Goal: Task Accomplishment & Management: Use online tool/utility

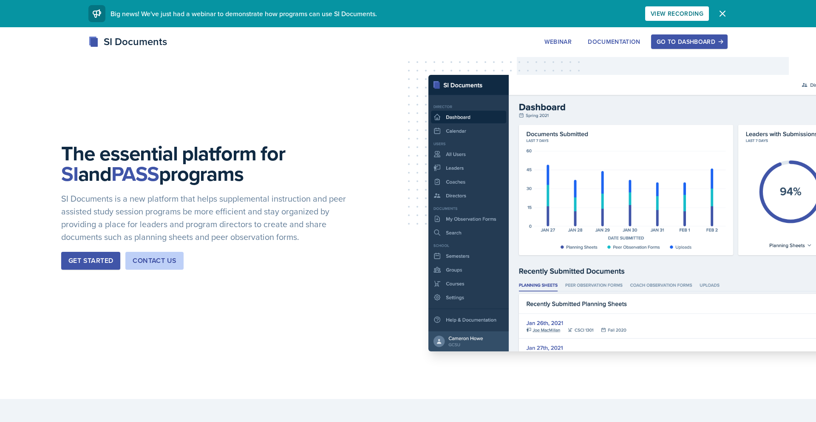
click at [675, 45] on div "Go to Dashboard" at bounding box center [688, 41] width 65 height 7
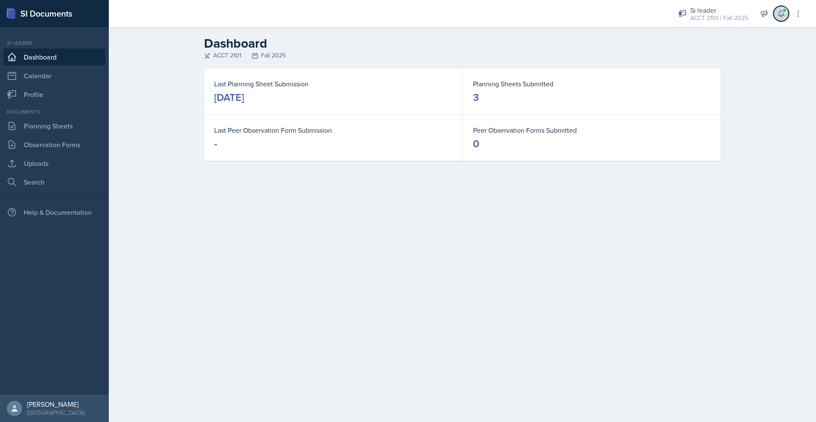
click at [782, 12] on icon at bounding box center [781, 13] width 8 height 8
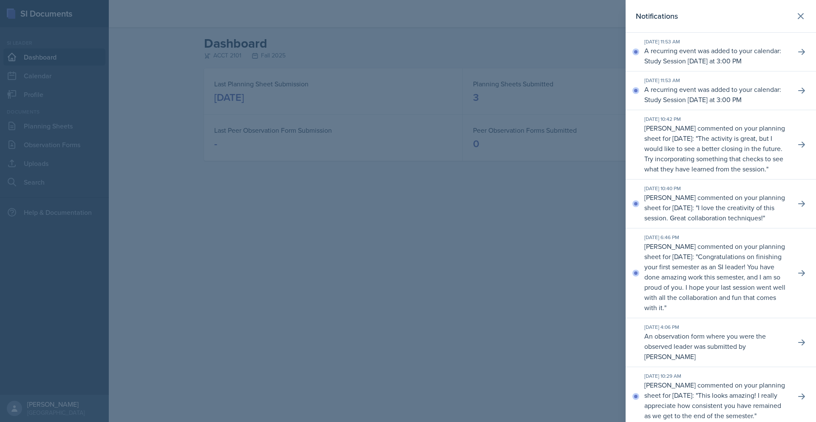
click at [579, 277] on div at bounding box center [408, 211] width 816 height 422
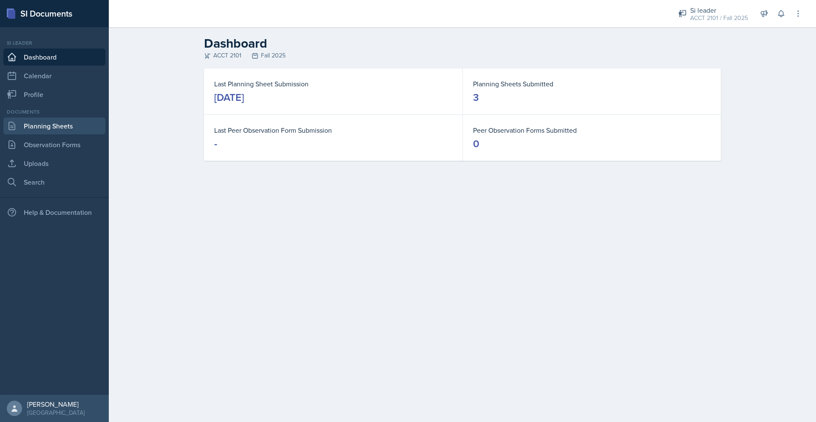
click at [55, 130] on link "Planning Sheets" at bounding box center [54, 125] width 102 height 17
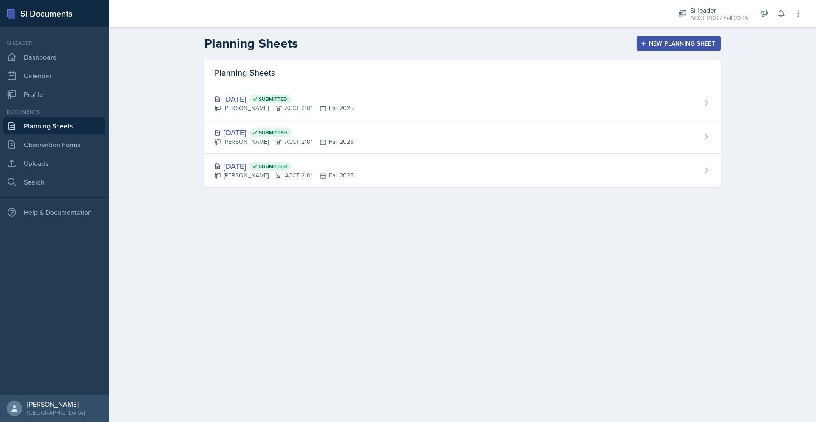
click at [688, 41] on div "New Planning Sheet" at bounding box center [678, 43] width 73 height 7
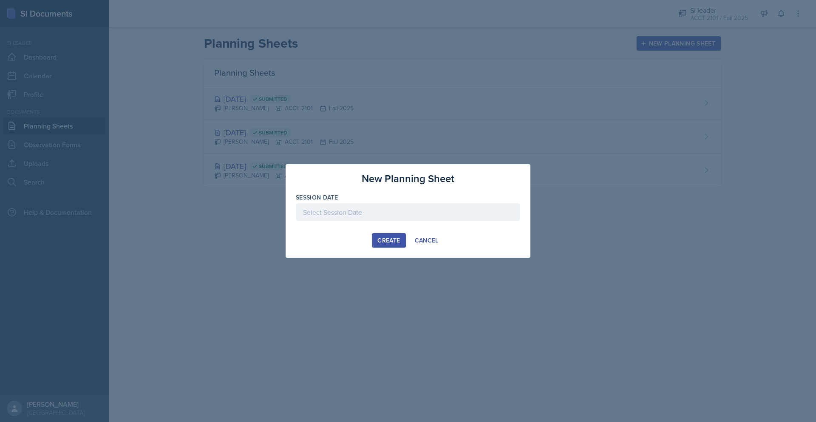
click at [407, 218] on div at bounding box center [408, 212] width 224 height 18
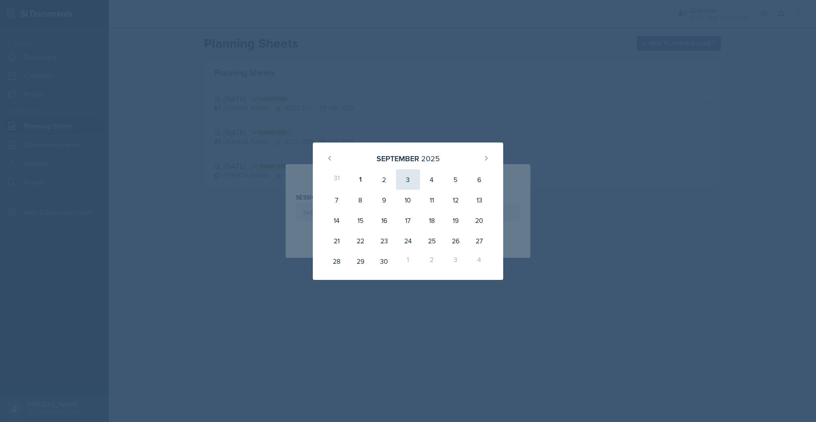
click at [410, 180] on div "3" at bounding box center [408, 179] width 24 height 20
type input "[DATE]"
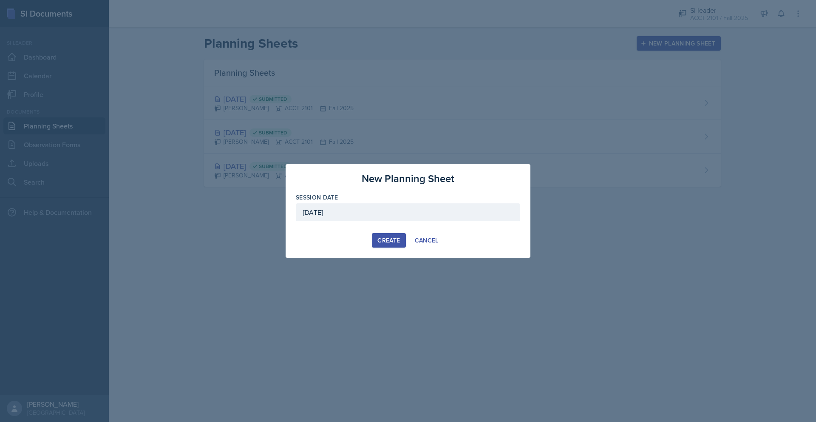
click at [385, 237] on div "Create" at bounding box center [388, 240] width 23 height 7
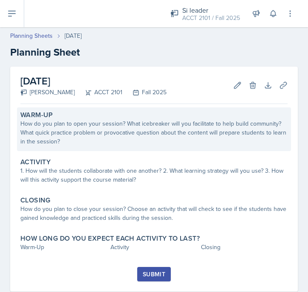
click at [120, 135] on div "How do you plan to open your session? What icebreaker will you facilitate to he…" at bounding box center [153, 132] width 267 height 27
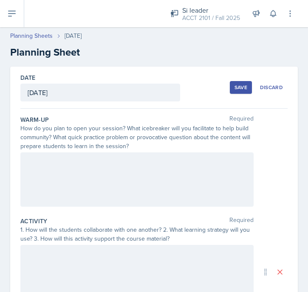
click at [81, 176] on div at bounding box center [136, 180] width 233 height 54
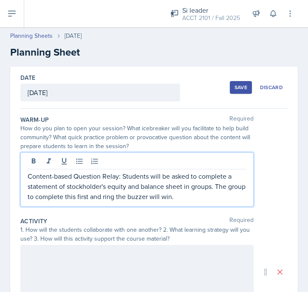
click at [211, 200] on p "Content-based Question Relay: Students will be asked to complete a statement of…" at bounding box center [137, 186] width 219 height 31
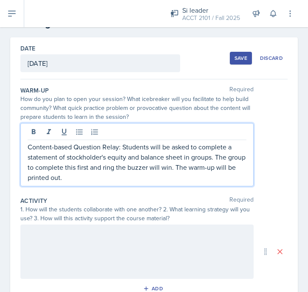
scroll to position [30, 0]
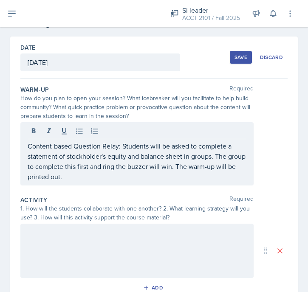
click at [138, 251] on div at bounding box center [136, 251] width 233 height 54
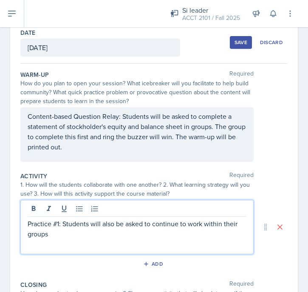
click at [62, 238] on p "Practice #1: Students will also be asked to continue to work within their groups" at bounding box center [137, 229] width 219 height 20
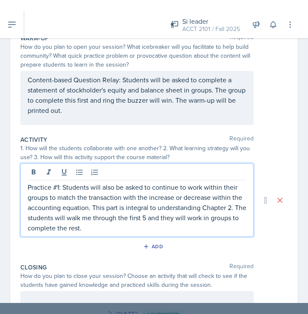
scroll to position [93, 0]
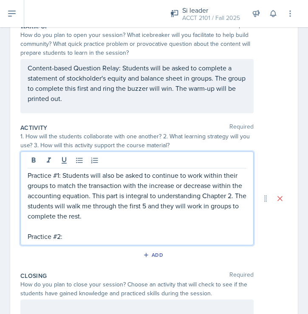
click at [47, 235] on p "Practice #2:" at bounding box center [137, 237] width 219 height 10
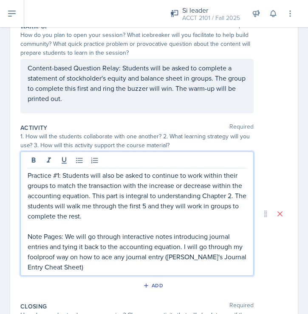
click at [99, 258] on p "Note Pages: We will go through interactive notes introducing journal entries an…" at bounding box center [137, 252] width 219 height 41
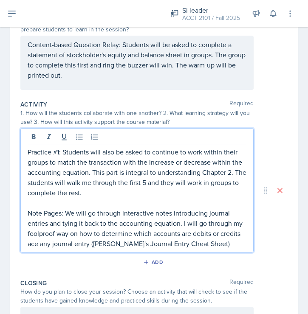
scroll to position [119, 0]
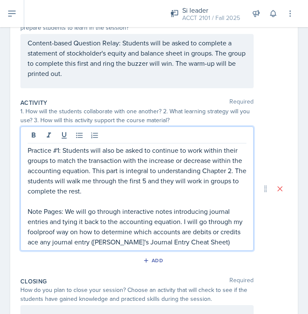
click at [208, 243] on p "Note Pages: We will go through interactive notes introducing journal entries an…" at bounding box center [137, 227] width 219 height 41
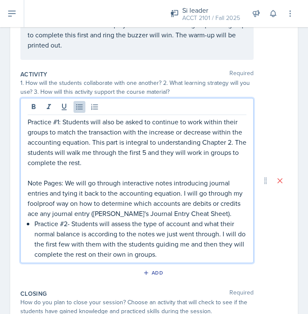
scroll to position [148, 0]
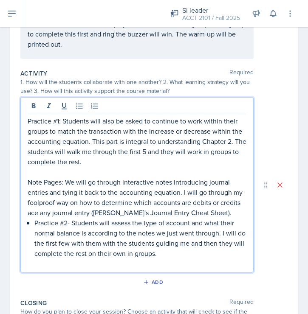
click at [174, 252] on p "Practice #2- Students will assess the type of account and what their normal bal…" at bounding box center [140, 238] width 212 height 41
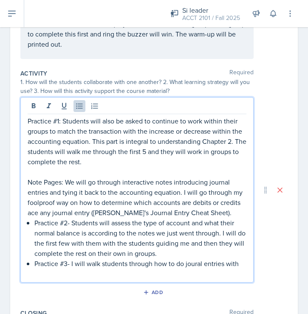
click at [193, 266] on p "Practice #3- I will walk students through how to do joural entries with" at bounding box center [140, 264] width 212 height 10
click at [172, 269] on p at bounding box center [137, 274] width 219 height 10
click at [195, 263] on p "Practice #3- I will walk students through how to do joural entries with" at bounding box center [140, 264] width 212 height 10
click at [241, 262] on p "Practice #3- I will walk students through how to do journal entries with" at bounding box center [140, 264] width 212 height 10
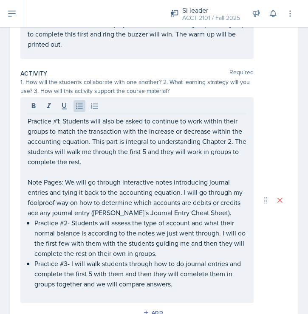
click at [278, 134] on div "Practice #1: Students will also be asked to continue to work within their group…" at bounding box center [153, 200] width 267 height 206
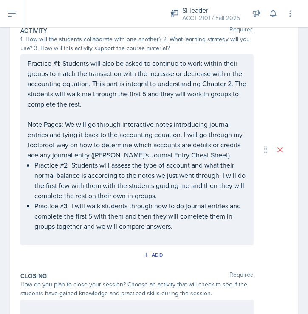
click at [187, 233] on p at bounding box center [137, 237] width 219 height 10
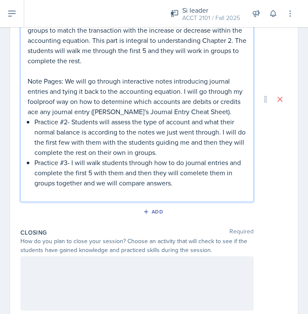
scroll to position [256, 0]
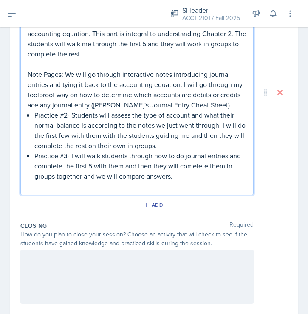
click at [95, 277] on div at bounding box center [136, 277] width 233 height 54
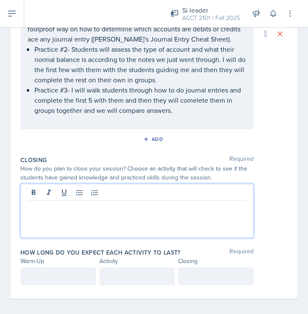
scroll to position [312, 0]
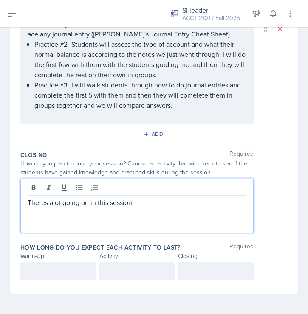
click at [100, 204] on p "Theres alot going on in this session," at bounding box center [137, 203] width 219 height 10
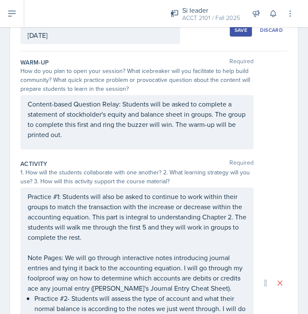
scroll to position [0, 0]
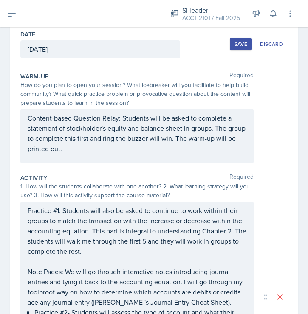
click at [81, 151] on p "Content-based Question Relay: Students will be asked to complete a statement of…" at bounding box center [137, 133] width 219 height 41
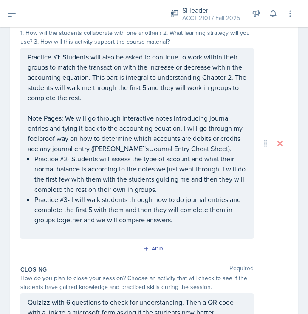
scroll to position [207, 0]
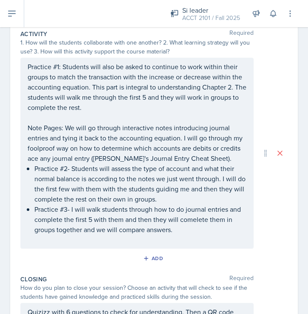
click at [99, 107] on p "Practice #1: Students will also be asked to continue to work within their group…" at bounding box center [137, 87] width 219 height 51
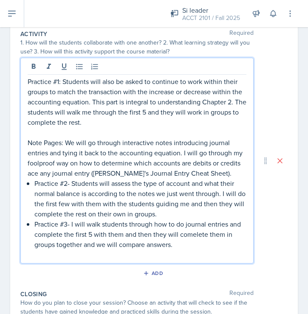
click at [91, 127] on p "Practice #1: Students will also be asked to continue to work within their group…" at bounding box center [137, 101] width 219 height 51
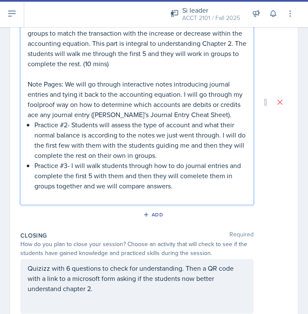
scroll to position [241, 0]
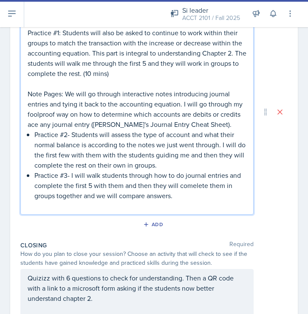
click at [212, 130] on p "Practice #2- Students will assess the type of account and what their normal bal…" at bounding box center [140, 150] width 212 height 41
click at [206, 122] on p "Note Pages: We will go through interactive notes introducing journal entries an…" at bounding box center [137, 109] width 219 height 41
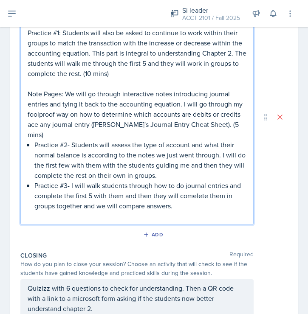
click at [161, 168] on p "Practice #2- Students will assess the type of account and what their normal bal…" at bounding box center [140, 160] width 212 height 41
click at [177, 197] on p "Practice #3- I will walk students through how to do journal entries and complet…" at bounding box center [140, 196] width 212 height 31
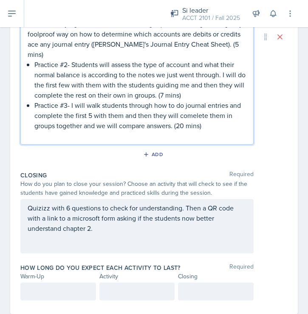
scroll to position [331, 0]
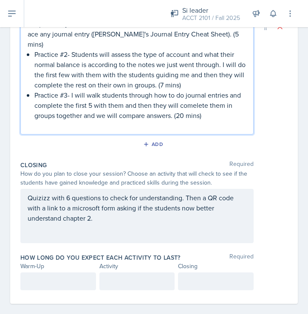
click at [108, 204] on p "Quizizz with 6 questions to check for understanding. Then a QR code with a link…" at bounding box center [137, 208] width 219 height 31
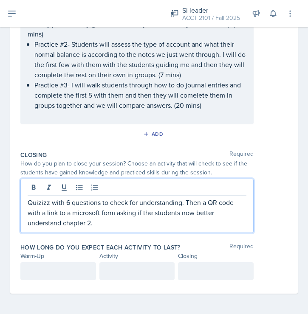
scroll to position [316, 0]
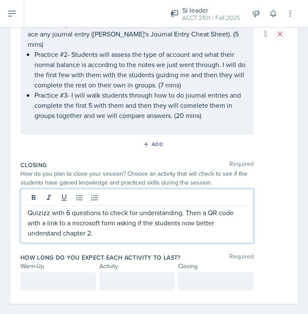
click at [96, 222] on p "Quizizz with 6 questions to check for understanding. Then a QR code with a link…" at bounding box center [137, 223] width 219 height 31
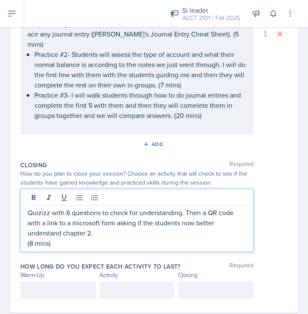
click at [68, 208] on p "Quizizz with 6 questions to check for understanding. Then a QR code with a link…" at bounding box center [137, 223] width 219 height 31
click at [67, 208] on p "Quizizz with 6 questions to check for understanding. Then a QR code with a link…" at bounding box center [137, 223] width 219 height 31
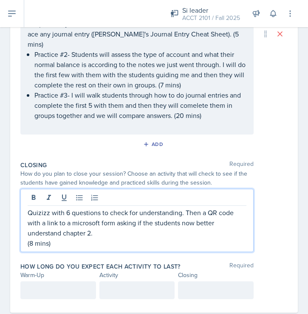
click at [65, 208] on p "Quizizz with 6 questions to check for understanding. Then a QR code with a link…" at bounding box center [137, 223] width 219 height 31
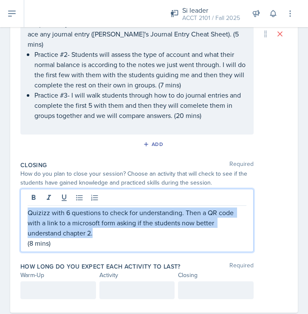
click at [65, 208] on p "Quizizz with 6 questions to check for understanding. Then a QR code with a link…" at bounding box center [137, 223] width 219 height 31
click at [71, 208] on p "Quizizz with 6 questions to check for understanding. Then a QR code with a link…" at bounding box center [137, 223] width 219 height 31
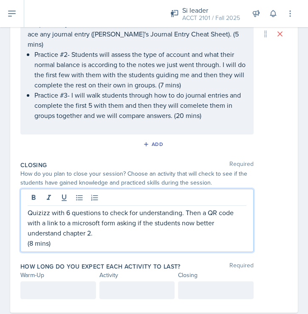
click at [67, 208] on p "Quizizz with 6 questions to check for understanding. Then a QR code with a link…" at bounding box center [137, 223] width 219 height 31
click at [244, 238] on p "(8 mins)" at bounding box center [137, 243] width 219 height 10
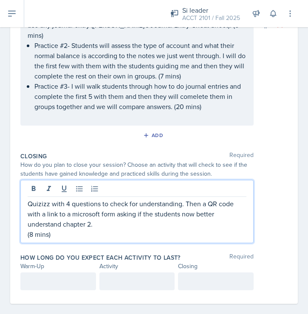
click at [63, 277] on p at bounding box center [58, 282] width 61 height 10
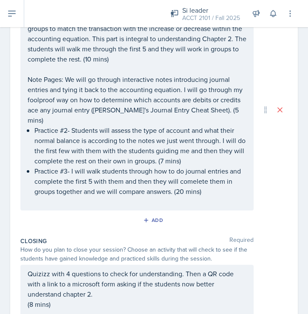
scroll to position [331, 0]
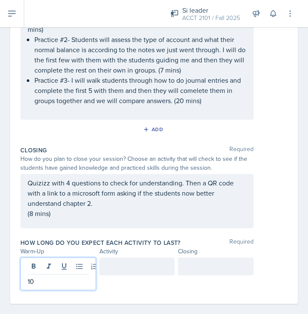
click at [136, 258] on div at bounding box center [137, 267] width 76 height 18
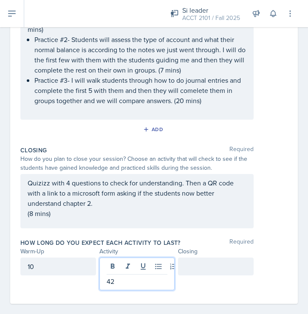
click at [210, 258] on div at bounding box center [216, 267] width 76 height 18
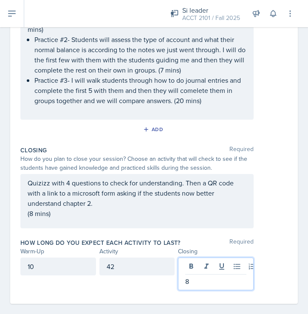
click at [41, 258] on div "10" at bounding box center [58, 267] width 76 height 18
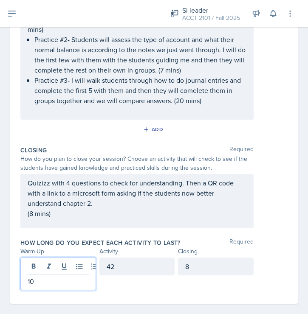
click at [41, 277] on p "10" at bounding box center [58, 282] width 61 height 10
click at [124, 258] on div "42" at bounding box center [137, 267] width 76 height 18
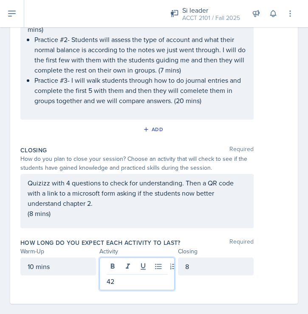
click at [127, 277] on p "42" at bounding box center [137, 282] width 61 height 10
click at [202, 258] on div "8" at bounding box center [216, 267] width 76 height 18
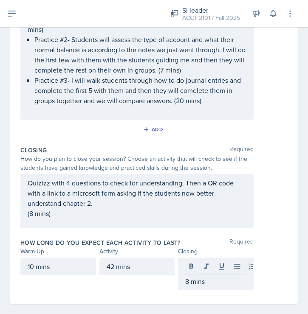
click at [262, 209] on div "Quizizz with 4 questions to check for understanding. Then a QR code with a link…" at bounding box center [153, 201] width 267 height 54
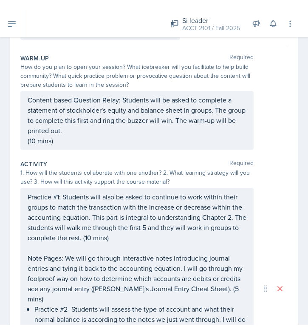
scroll to position [0, 0]
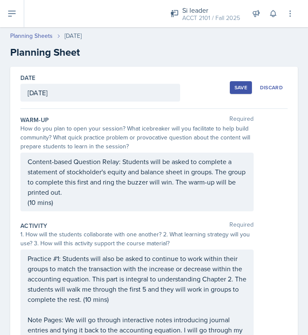
click at [59, 201] on div "Content-based Question Relay: Students will be asked to complete a statement of…" at bounding box center [137, 181] width 219 height 51
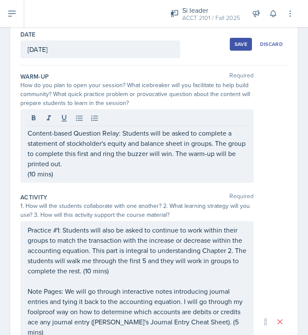
scroll to position [85, 0]
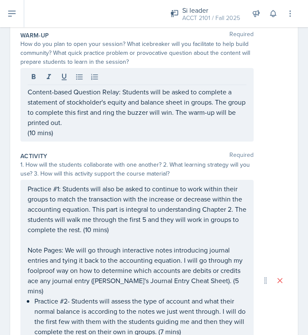
drag, startPoint x: 27, startPoint y: 133, endPoint x: 43, endPoint y: 129, distance: 17.2
click at [43, 129] on div "Content-based Question Relay: Students will be asked to complete a statement of…" at bounding box center [136, 105] width 233 height 74
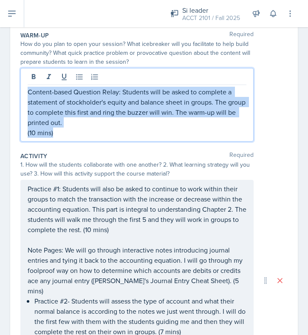
drag, startPoint x: 28, startPoint y: 90, endPoint x: 64, endPoint y: 144, distance: 65.3
click at [64, 144] on div "Warm-Up Required How do you plan to open your session? What icebreaker will you…" at bounding box center [153, 88] width 267 height 121
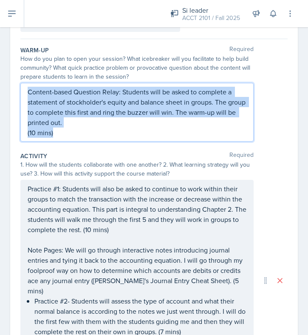
copy div "Content-based Question Relay: Students will be asked to complete a statement of…"
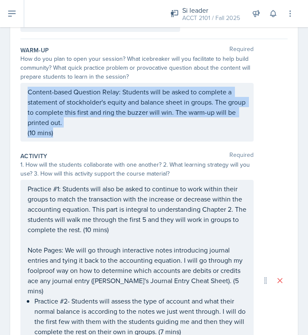
scroll to position [85, 0]
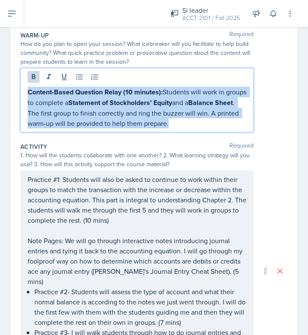
drag, startPoint x: 200, startPoint y: 122, endPoint x: 3, endPoint y: 85, distance: 199.7
click at [3, 85] on div "Date [DATE] [DATE] 31 1 2 3 4 5 6 7 8 9 10 11 12 13 14 15 16 17 18 19 20 21 22 …" at bounding box center [154, 272] width 308 height 580
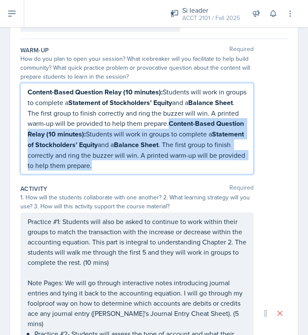
drag, startPoint x: 139, startPoint y: 164, endPoint x: 191, endPoint y: 124, distance: 65.2
click at [191, 124] on p "Content-Based Question Relay (10 minutes): Students will work in groups to comp…" at bounding box center [137, 129] width 219 height 84
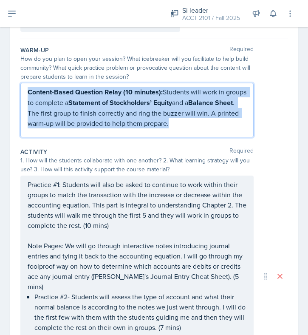
drag, startPoint x: 203, startPoint y: 127, endPoint x: 22, endPoint y: 74, distance: 188.5
click at [22, 74] on div "Warm-Up Required How do you plan to open your session? What icebreaker will you…" at bounding box center [153, 93] width 267 height 102
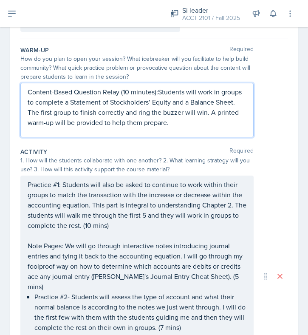
click at [166, 103] on p "Content-Based Question Relay (10 minutes):Students will work in groups to compl…" at bounding box center [137, 107] width 219 height 41
click at [157, 92] on p "Content-Based Question Relay (10 minutes):Students will work in groups to compl…" at bounding box center [137, 107] width 219 height 41
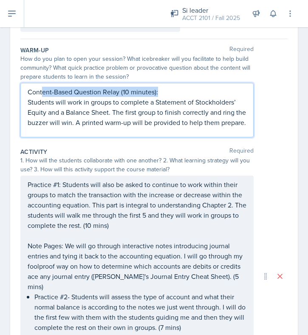
drag, startPoint x: 164, startPoint y: 91, endPoint x: 42, endPoint y: 87, distance: 122.4
click at [42, 87] on p "Content-Based Question Relay (10 minutes):" at bounding box center [137, 92] width 219 height 10
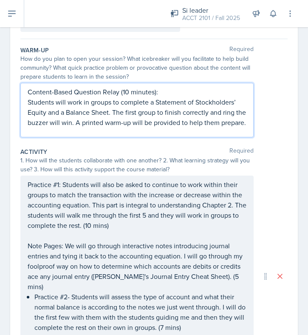
click at [169, 79] on div "How do you plan to open your session? What icebreaker will you facilitate to he…" at bounding box center [136, 67] width 233 height 27
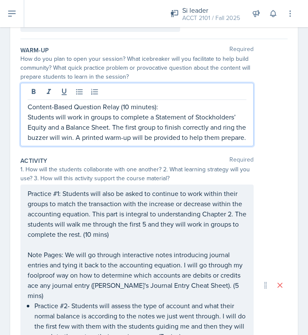
scroll to position [85, 0]
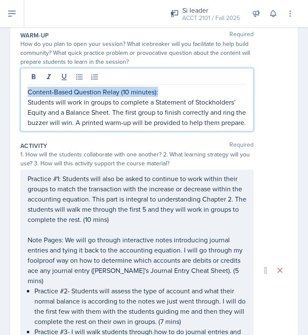
drag, startPoint x: 169, startPoint y: 93, endPoint x: 25, endPoint y: 88, distance: 143.7
click at [25, 88] on div "Content-Based Question Relay (10 minutes): Students will work in groups to comp…" at bounding box center [136, 99] width 233 height 63
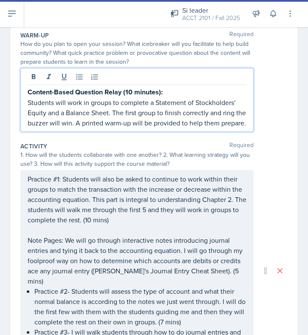
click at [205, 109] on p "Students will work in groups to complete a Statement of Stockholders’ Equity an…" at bounding box center [137, 112] width 219 height 31
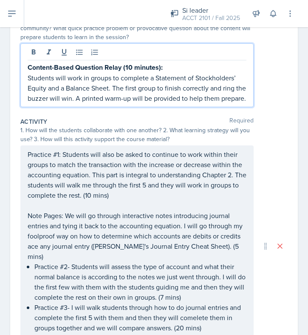
scroll to position [116, 0]
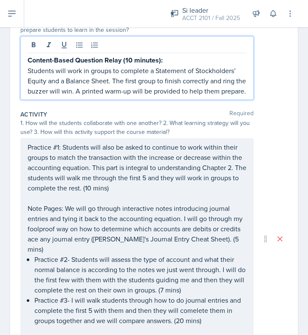
click at [120, 144] on p "Practice #1: Students will also be asked to continue to work within their group…" at bounding box center [137, 167] width 219 height 51
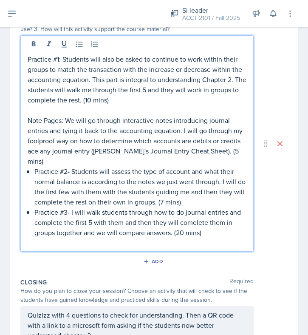
scroll to position [227, 0]
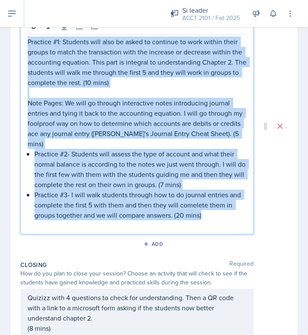
drag, startPoint x: 208, startPoint y: 207, endPoint x: 20, endPoint y: 40, distance: 251.1
click at [20, 40] on div "Date [DATE] [DATE] 31 1 2 3 4 5 6 7 8 9 10 11 12 13 14 15 16 17 18 19 20 21 22 …" at bounding box center [154, 121] width 288 height 564
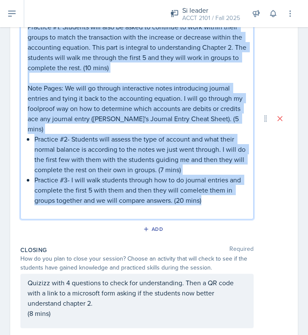
scroll to position [212, 0]
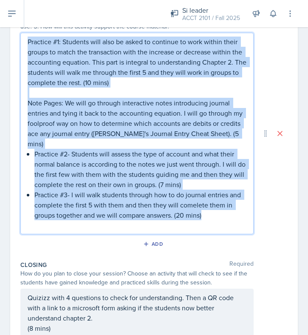
copy div "Practice #1: Students will also be asked to continue to work within their group…"
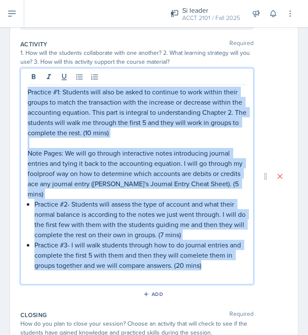
scroll to position [178, 0]
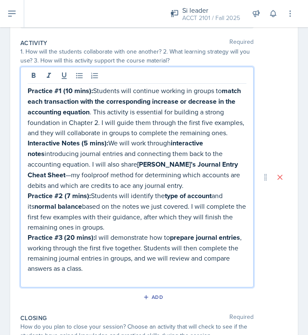
click at [92, 88] on p "Practice #1 (10 mins): Students will continue working in groups to match each t…" at bounding box center [137, 111] width 219 height 52
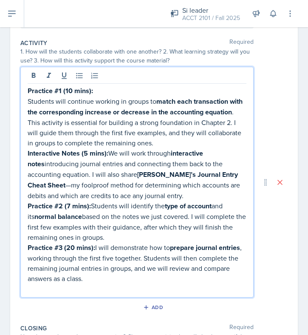
click at [157, 143] on p "Students will continue working in groups to match each transaction with the cor…" at bounding box center [137, 122] width 219 height 52
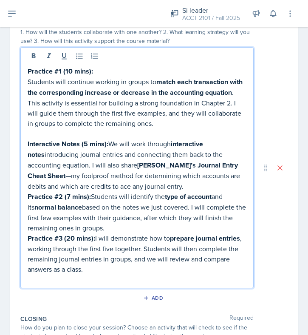
scroll to position [199, 0]
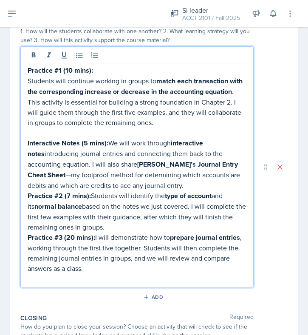
click at [141, 185] on p "Interactive Notes (5 mins): We will work through interactive notes introducing …" at bounding box center [137, 164] width 219 height 53
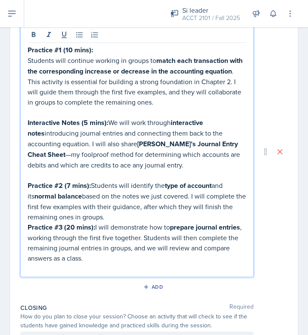
scroll to position [221, 0]
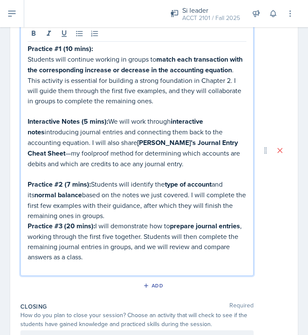
click at [108, 221] on p "Practice #3 (20 mins): I will demonstrate how to prepare journal entries , work…" at bounding box center [137, 241] width 219 height 41
click at [106, 210] on p "Practice #2 (7 mins): Students will identify the type of account and its normal…" at bounding box center [137, 200] width 219 height 42
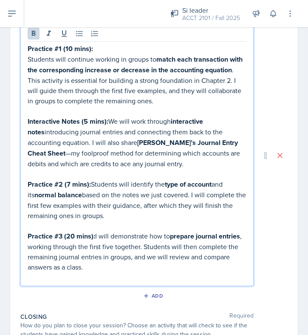
click at [94, 231] on p "Practice #3 (20 mins): I will demonstrate how to prepare journal entries , work…" at bounding box center [137, 251] width 219 height 41
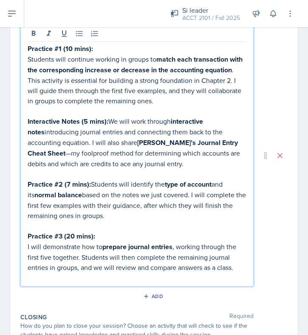
click at [93, 181] on p "Practice #2 (7 mins): Students will identify the type of account and its normal…" at bounding box center [137, 200] width 219 height 42
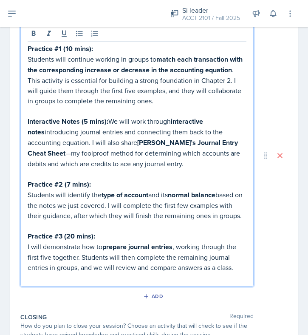
click at [111, 119] on p "Interactive Notes (5 mins): We will work through interactive notes introducing …" at bounding box center [137, 142] width 219 height 53
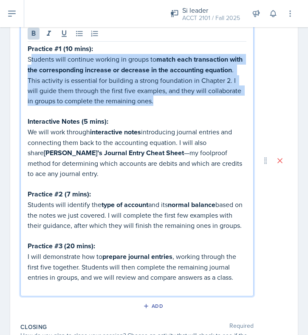
drag, startPoint x: 29, startPoint y: 59, endPoint x: 169, endPoint y: 99, distance: 145.5
click at [169, 99] on p "Students will continue working in groups to match each transaction with the cor…" at bounding box center [137, 80] width 219 height 52
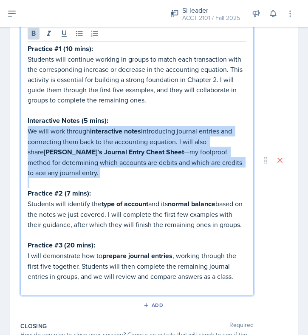
drag, startPoint x: 28, startPoint y: 130, endPoint x: 76, endPoint y: 176, distance: 67.6
click at [76, 176] on div "Practice #1 (10 mins): Students will continue working in groups to match each t…" at bounding box center [137, 167] width 219 height 248
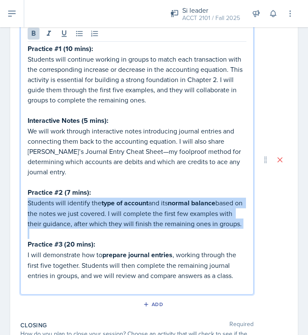
drag, startPoint x: 28, startPoint y: 202, endPoint x: 94, endPoint y: 233, distance: 72.8
click at [94, 233] on div "Practice #1 (10 mins): Students will continue working in groups to match each t…" at bounding box center [137, 166] width 219 height 247
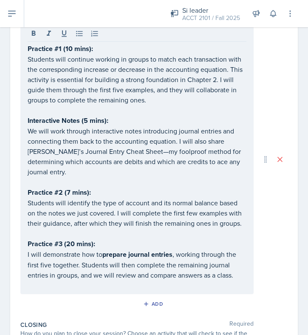
drag, startPoint x: 26, startPoint y: 252, endPoint x: 224, endPoint y: 280, distance: 199.7
click at [224, 281] on div "Practice #1 (10 mins): Students will continue working in groups to match each t…" at bounding box center [136, 159] width 233 height 269
drag, startPoint x: 26, startPoint y: 252, endPoint x: 184, endPoint y: 280, distance: 160.0
click at [184, 280] on div "Practice #1 (10 mins): Students will continue working in groups to match each t…" at bounding box center [136, 159] width 233 height 269
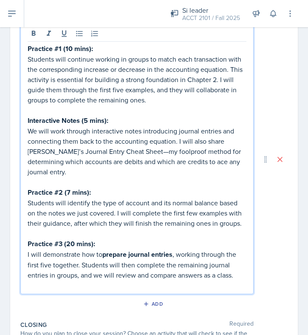
click at [152, 259] on p "I will demonstrate how to prepare journal entries , working through the first f…" at bounding box center [137, 264] width 219 height 31
click at [129, 249] on strong "prepare journal entries" at bounding box center [137, 254] width 70 height 10
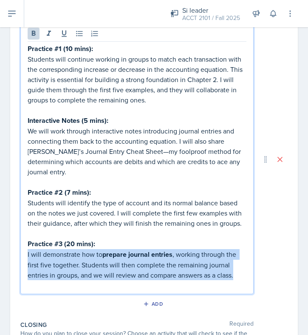
click at [129, 249] on strong "prepare journal entries" at bounding box center [137, 254] width 70 height 10
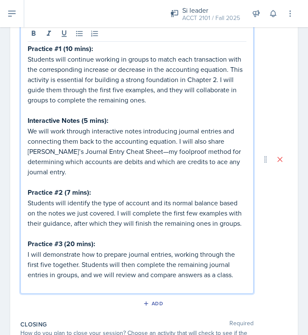
click at [187, 230] on p at bounding box center [137, 233] width 219 height 10
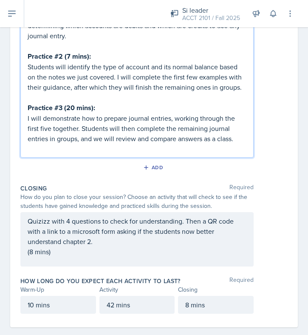
scroll to position [368, 0]
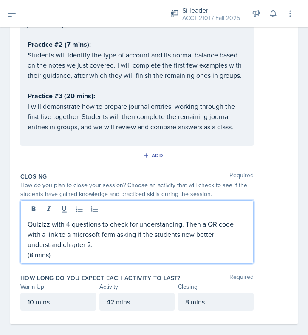
click at [71, 229] on p "Quizizz with 4 questions to check for understanding. Then a QR code with a link…" at bounding box center [137, 234] width 219 height 31
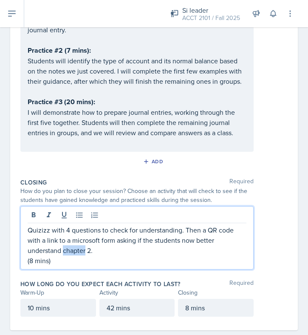
click at [71, 230] on p "Quizizz with 4 questions to check for understanding. Then a QR code with a link…" at bounding box center [137, 240] width 219 height 31
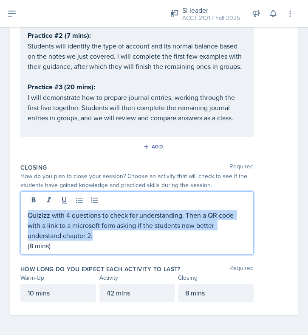
click at [71, 230] on p "Quizizz with 4 questions to check for understanding. Then a QR code with a link…" at bounding box center [137, 225] width 219 height 31
click at [72, 241] on p "(8 mins)" at bounding box center [137, 246] width 219 height 10
drag, startPoint x: 57, startPoint y: 244, endPoint x: 16, endPoint y: 215, distance: 49.9
click at [16, 215] on div "Date [DATE] [DATE] 31 1 2 3 4 5 6 7 8 9 10 11 12 13 14 15 16 17 18 19 20 21 22 …" at bounding box center [154, 9] width 288 height 611
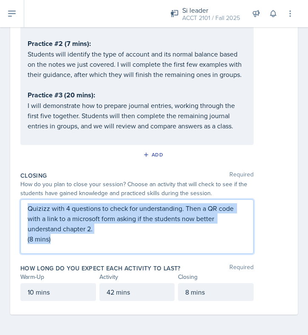
scroll to position [348, 0]
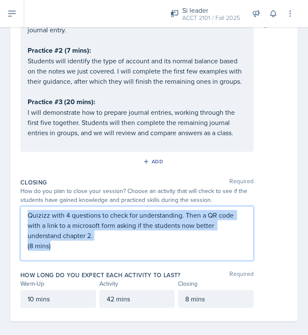
copy div "Quizizz with 4 questions to check for understanding. Then a QR code with a link…"
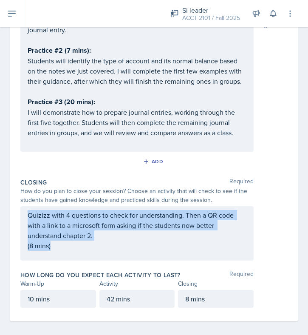
scroll to position [362, 0]
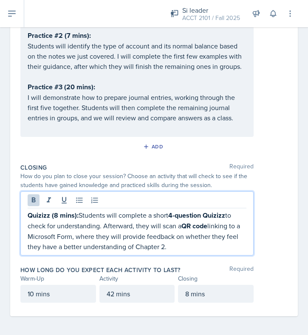
click at [78, 212] on p "Quizizz (8 mins): Students will complete a short 4-question Quizizz to check fo…" at bounding box center [137, 231] width 219 height 42
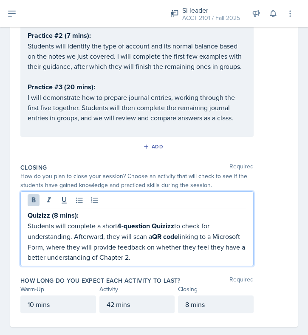
drag, startPoint x: 141, startPoint y: 257, endPoint x: 28, endPoint y: 222, distance: 118.3
click at [28, 222] on p "Students will complete a short 4-question Quizizz to check for understanding. A…" at bounding box center [137, 242] width 219 height 42
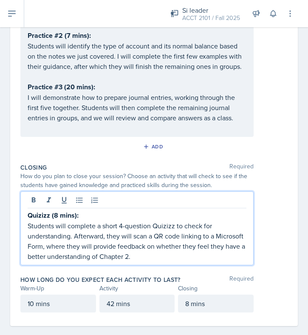
click at [161, 221] on p "Students will complete a short 4-question Quizizz to check for understanding. A…" at bounding box center [137, 241] width 219 height 41
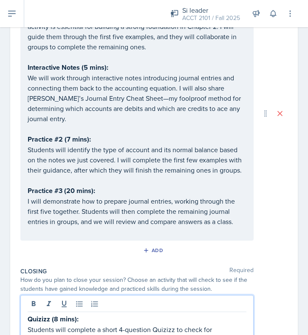
scroll to position [0, 0]
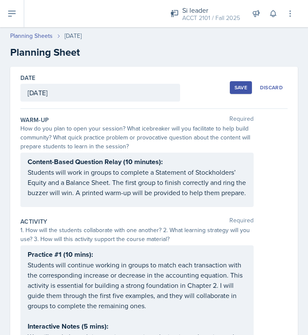
click at [241, 88] on div "Save" at bounding box center [241, 87] width 13 height 7
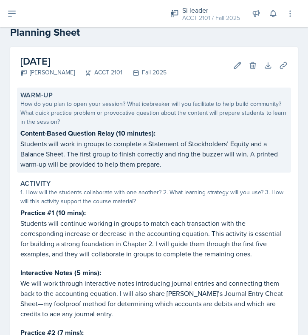
scroll to position [23, 0]
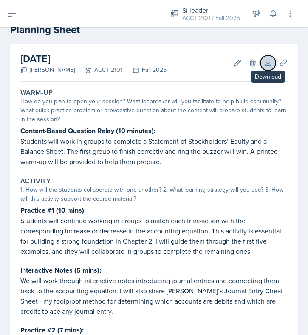
click at [273, 59] on button "Download" at bounding box center [267, 62] width 15 height 15
click at [286, 67] on button "Uploads" at bounding box center [283, 62] width 15 height 15
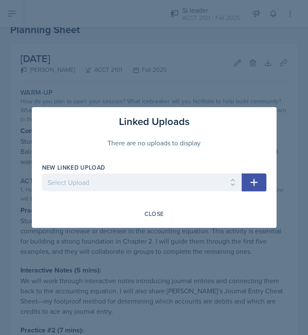
click at [196, 46] on div at bounding box center [154, 167] width 308 height 335
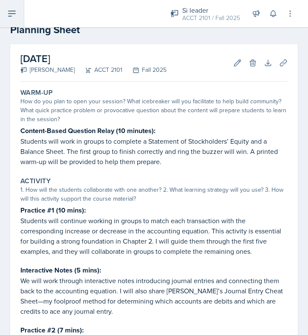
click at [13, 22] on button at bounding box center [12, 13] width 24 height 27
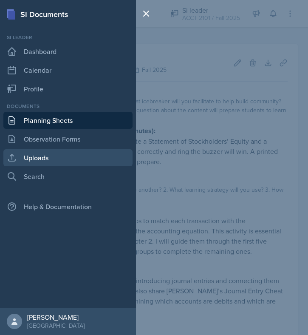
click at [56, 156] on link "Uploads" at bounding box center [67, 157] width 129 height 17
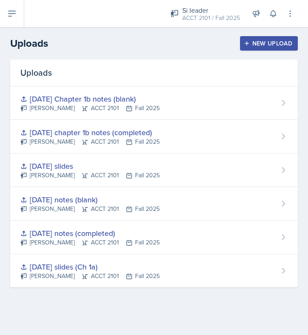
click at [256, 44] on div "New Upload" at bounding box center [269, 43] width 47 height 7
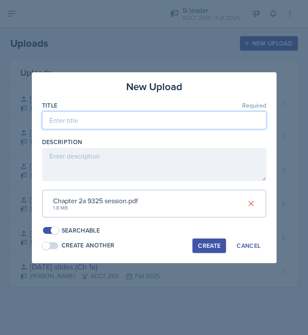
click at [95, 121] on input at bounding box center [154, 120] width 224 height 18
type input "[DATE] sessions slides"
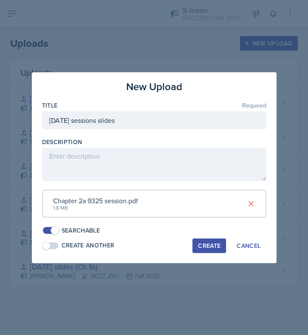
click at [218, 247] on div "Create" at bounding box center [209, 245] width 23 height 7
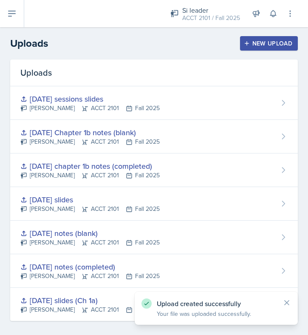
click at [266, 44] on div "New Upload" at bounding box center [269, 43] width 47 height 7
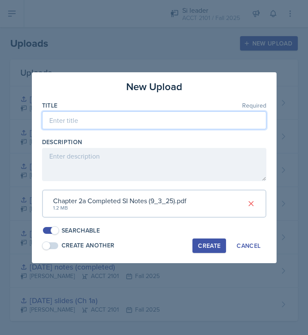
click at [93, 119] on input at bounding box center [154, 120] width 224 height 18
type input "[DATE] session notes (completed)"
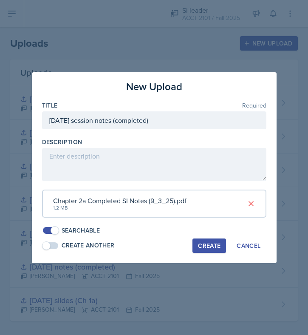
click at [215, 245] on div "Create" at bounding box center [209, 245] width 23 height 7
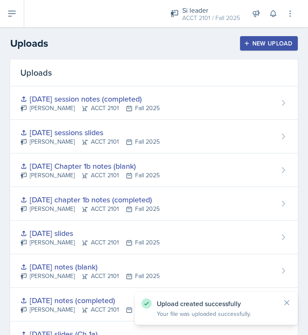
click at [281, 46] on div "New Upload" at bounding box center [269, 43] width 47 height 7
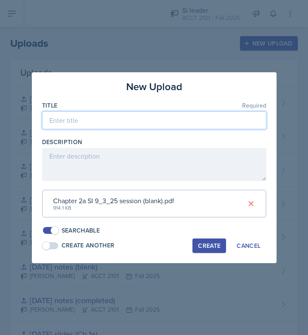
click at [75, 128] on input at bounding box center [154, 120] width 224 height 18
type input "[DATE] session notes (blank)"
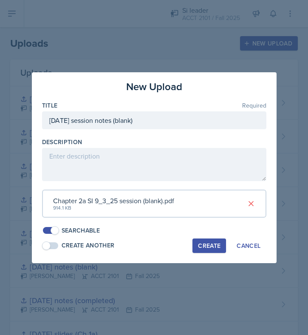
click at [213, 241] on button "Create" at bounding box center [209, 245] width 34 height 14
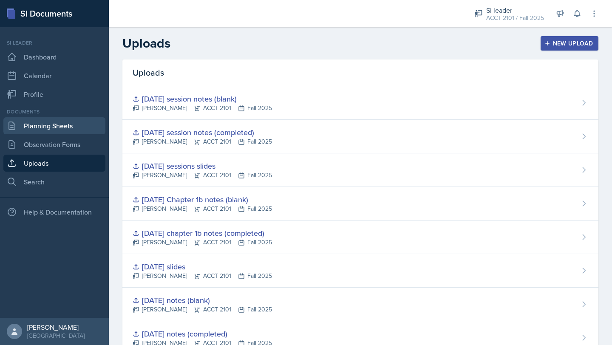
click at [62, 132] on link "Planning Sheets" at bounding box center [54, 125] width 102 height 17
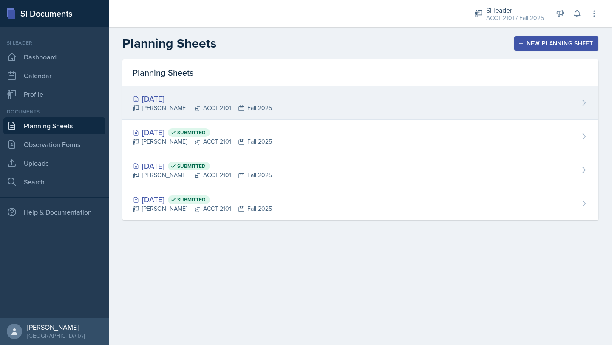
click at [206, 100] on div "[DATE]" at bounding box center [202, 98] width 139 height 11
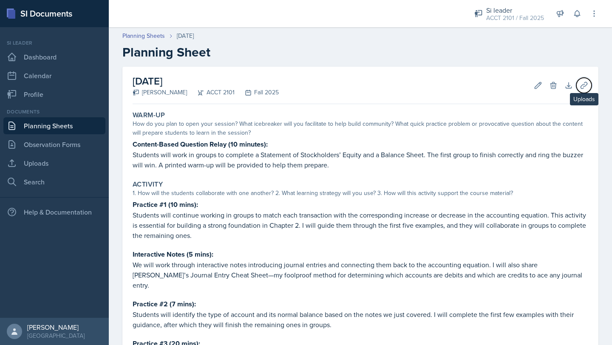
click at [581, 85] on icon at bounding box center [584, 85] width 8 height 8
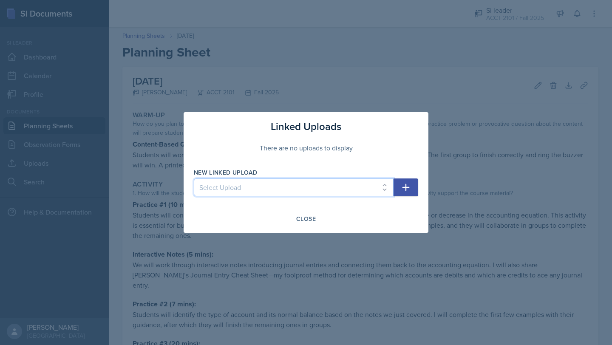
click at [380, 191] on select "Select Upload [DATE] slides (Ch 1a) [DATE] notes (completed) [DATE] notes (blan…" at bounding box center [294, 187] width 200 height 18
click at [194, 178] on select "Select Upload [DATE] slides (Ch 1a) [DATE] notes (completed) [DATE] notes (blan…" at bounding box center [294, 187] width 200 height 18
click at [348, 190] on select "Select Upload [DATE] slides (Ch 1a) [DATE] notes (completed) [DATE] notes (blan…" at bounding box center [294, 187] width 200 height 18
click at [194, 178] on select "Select Upload [DATE] slides (Ch 1a) [DATE] notes (completed) [DATE] notes (blan…" at bounding box center [294, 187] width 200 height 18
click at [326, 191] on select "Select Upload [DATE] slides (Ch 1a) [DATE] notes (completed) [DATE] notes (blan…" at bounding box center [294, 187] width 200 height 18
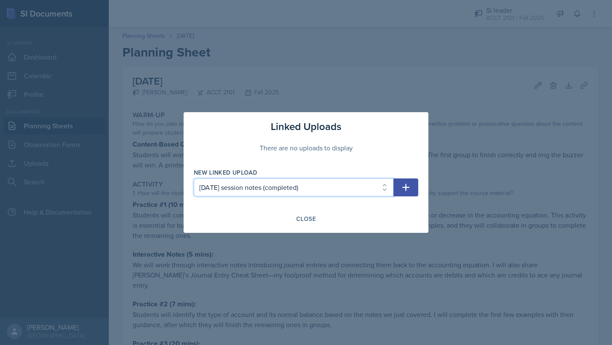
select select "074a4c07-5b45-460e-bf7b-ab54815fde09"
click at [194, 178] on select "Select Upload [DATE] slides (Ch 1a) [DATE] notes (completed) [DATE] notes (blan…" at bounding box center [294, 187] width 200 height 18
click at [410, 187] on icon "button" at bounding box center [406, 187] width 10 height 10
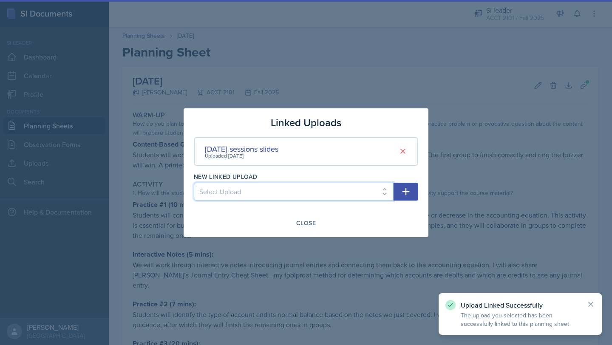
click at [381, 192] on select "Select Upload [DATE] slides (Ch 1a) [DATE] notes (completed) [DATE] notes (blan…" at bounding box center [294, 192] width 200 height 18
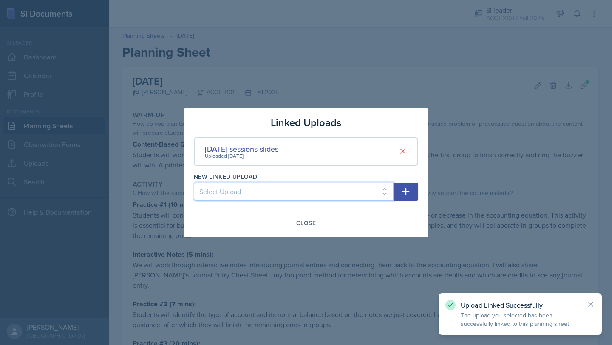
select select "394cb172-9d9d-4bc5-9077-48603678a3a0"
click at [194, 183] on select "Select Upload [DATE] slides (Ch 1a) [DATE] notes (completed) [DATE] notes (blan…" at bounding box center [294, 192] width 200 height 18
click at [408, 187] on icon "button" at bounding box center [406, 192] width 10 height 10
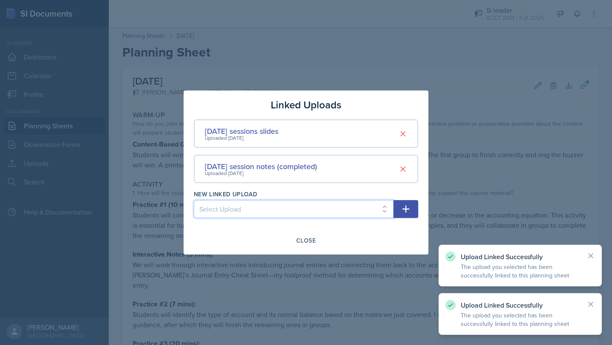
click at [376, 209] on select "Select Upload [DATE] slides (Ch 1a) [DATE] notes (completed) [DATE] notes (blan…" at bounding box center [294, 209] width 200 height 18
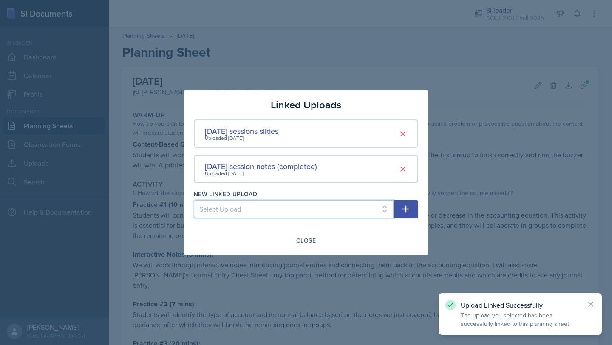
select select "faf8c9e7-ed5c-4df7-816c-52efc94845a7"
click at [194, 200] on select "Select Upload [DATE] slides (Ch 1a) [DATE] notes (completed) [DATE] notes (blan…" at bounding box center [294, 209] width 200 height 18
click at [408, 211] on icon "button" at bounding box center [406, 209] width 10 height 10
select select
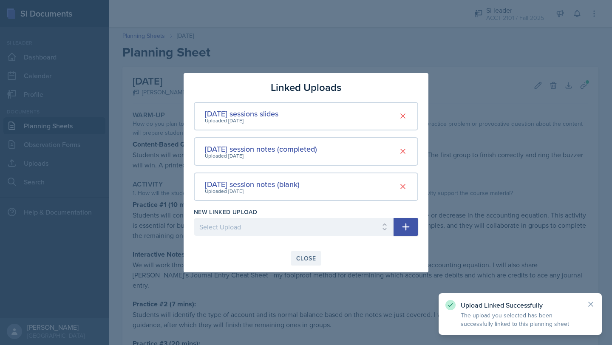
click at [309, 257] on div "Close" at bounding box center [306, 258] width 20 height 7
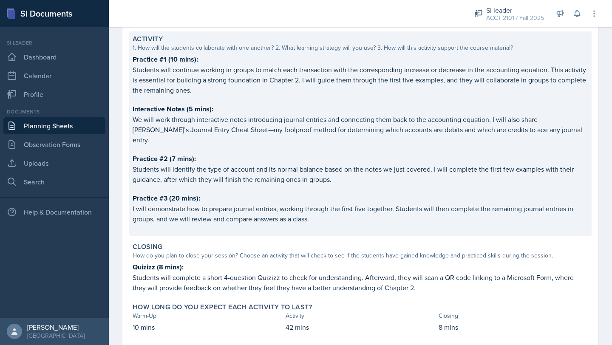
scroll to position [180, 0]
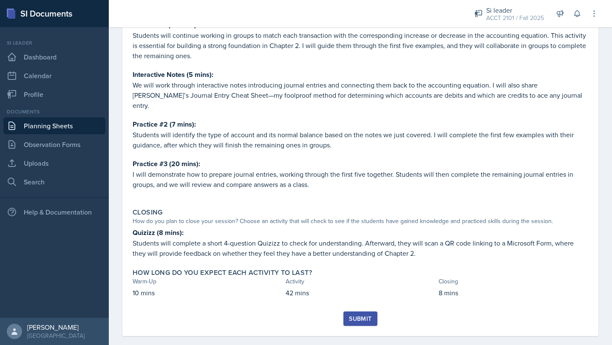
click at [359, 315] on div "Submit" at bounding box center [360, 318] width 23 height 7
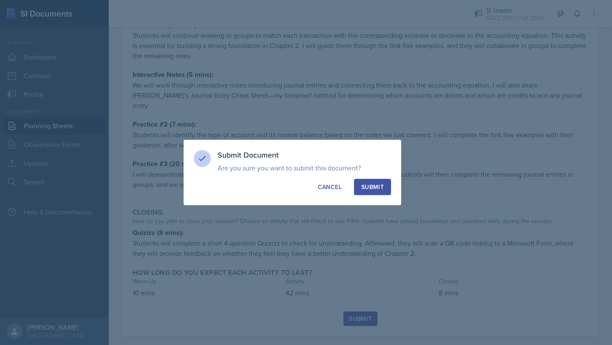
click at [379, 193] on button "Submit" at bounding box center [372, 187] width 37 height 16
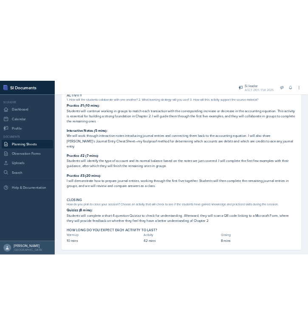
scroll to position [0, 0]
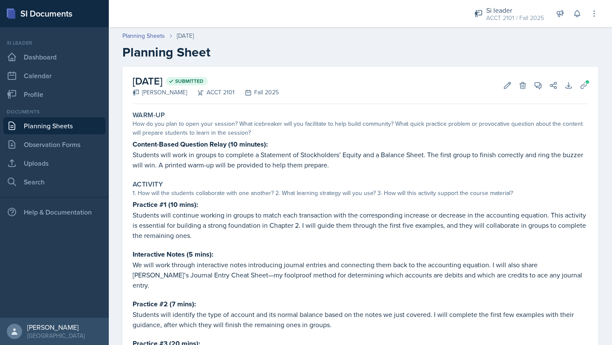
click at [57, 127] on link "Planning Sheets" at bounding box center [54, 125] width 102 height 17
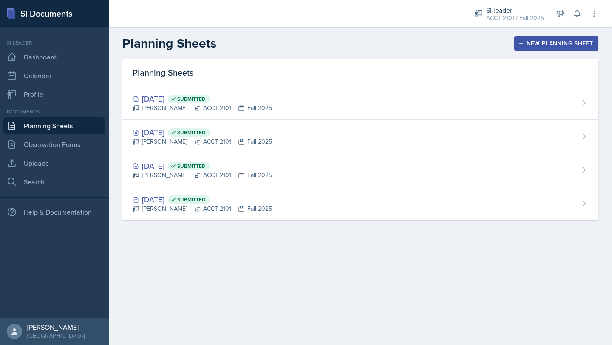
click at [565, 45] on div "New Planning Sheet" at bounding box center [556, 43] width 73 height 7
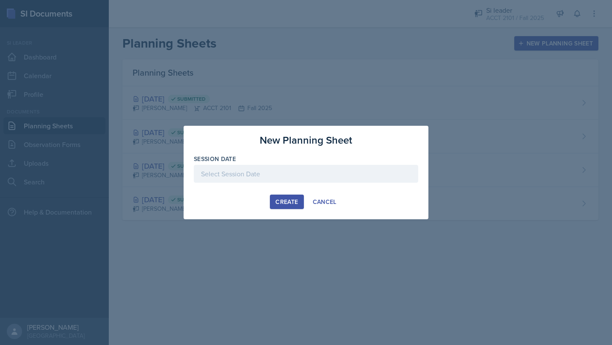
click at [290, 201] on div "Create" at bounding box center [286, 201] width 23 height 7
click at [246, 176] on div at bounding box center [306, 174] width 224 height 18
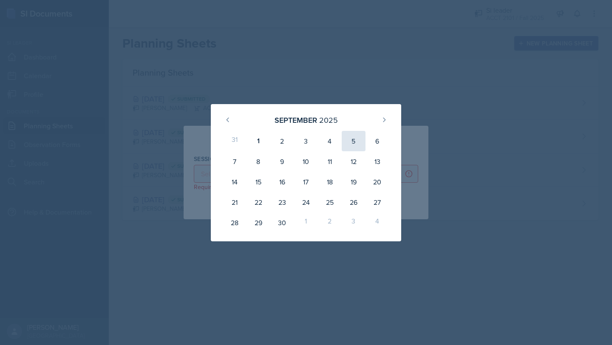
click at [350, 144] on div "5" at bounding box center [354, 141] width 24 height 20
type input "[DATE]"
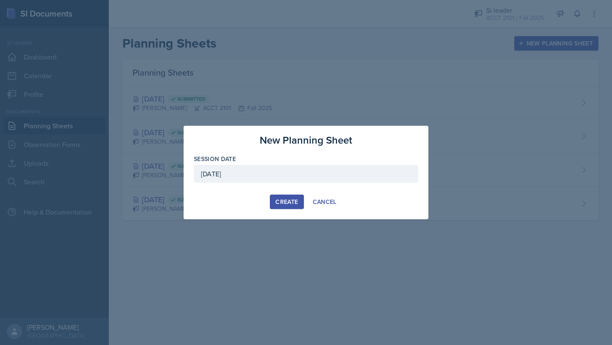
click at [291, 201] on div "Create" at bounding box center [286, 201] width 23 height 7
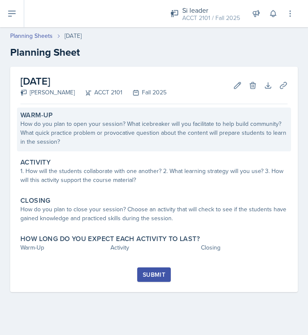
click at [65, 131] on div "How do you plan to open your session? What icebreaker will you facilitate to he…" at bounding box center [153, 132] width 267 height 27
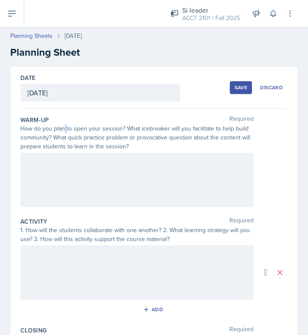
click at [65, 131] on div "How do you plan to open your session? What icebreaker will you facilitate to he…" at bounding box center [136, 137] width 233 height 27
click at [56, 177] on div at bounding box center [136, 180] width 233 height 54
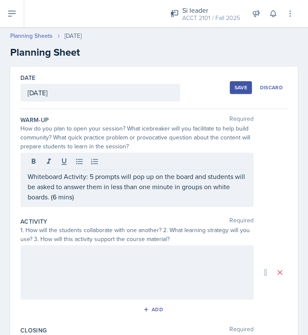
click at [65, 274] on div at bounding box center [136, 272] width 233 height 54
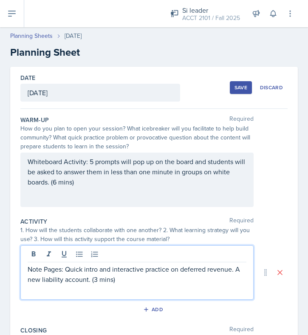
click at [90, 286] on p at bounding box center [137, 289] width 219 height 10
click at [86, 279] on p "Note Pages: Quick intro and interactive practice on deferred revenue. A new lia…" at bounding box center [137, 274] width 219 height 20
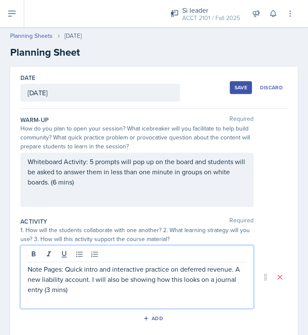
click at [48, 289] on p "Note Pages: Quick intro and interactive practice on deferred revenue. A new lia…" at bounding box center [137, 279] width 219 height 31
click at [78, 288] on p "Note Pages: Quick intro and interactive practice on deferred revenue. A new lia…" at bounding box center [137, 279] width 219 height 31
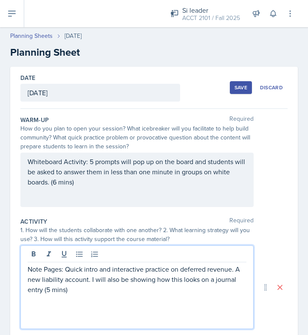
click at [34, 302] on p at bounding box center [137, 299] width 219 height 10
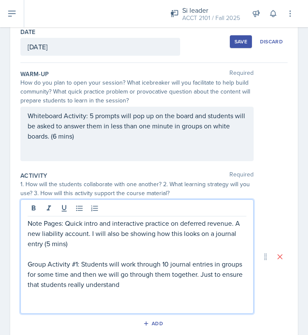
scroll to position [62, 0]
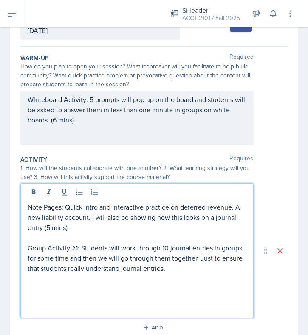
click at [172, 269] on p "Group Activity #1: Students will work through 10 journal entries in groups for …" at bounding box center [137, 258] width 219 height 31
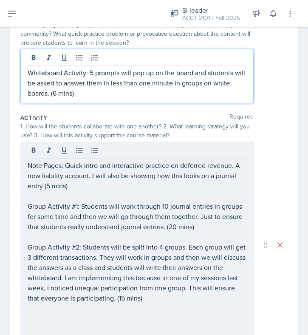
scroll to position [119, 0]
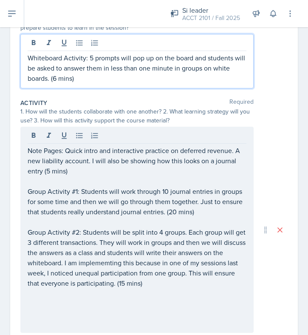
click at [57, 79] on p "Whiteboard Activity: 5 prompts will pop up on the board and students will be as…" at bounding box center [137, 68] width 219 height 31
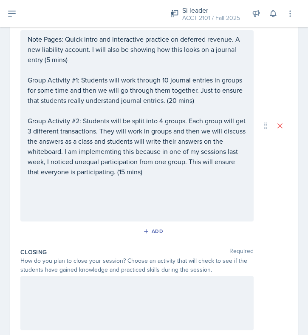
scroll to position [266, 0]
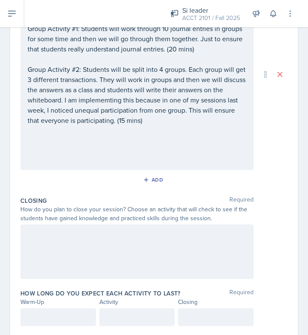
click at [101, 251] on div at bounding box center [136, 251] width 233 height 54
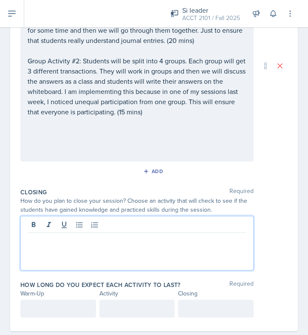
scroll to position [283, 0]
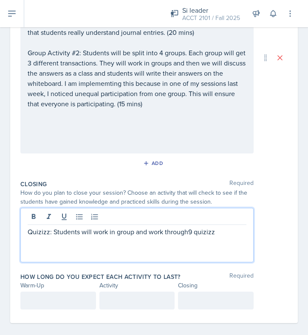
click at [186, 229] on p "Quizizz: Students will work in group and work through9 quizizz" at bounding box center [137, 231] width 219 height 10
click at [221, 235] on p "Quizizz: Students will work in group and work through 9 quizizz" at bounding box center [137, 231] width 219 height 10
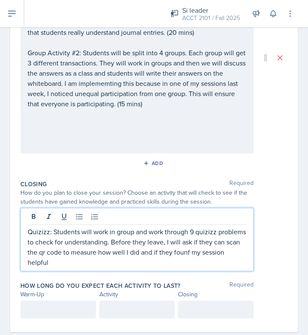
click at [184, 250] on p "Quizizz: Students will work in group and work through 9 quizizz problems to che…" at bounding box center [137, 246] width 219 height 41
click at [182, 254] on p "Quizizz: Students will work in group and work through 9 quizizz problems to che…" at bounding box center [137, 246] width 219 height 41
click at [183, 252] on p "Quizizz: Students will work in group and work through 9 quizizz problems to che…" at bounding box center [137, 246] width 219 height 41
click at [86, 263] on p "Quizizz: Students will work in group and work through 9 quizizz problems to che…" at bounding box center [137, 246] width 219 height 41
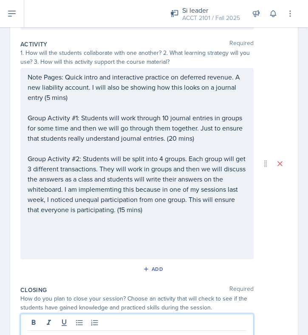
scroll to position [0, 0]
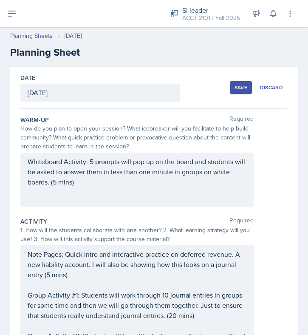
click at [69, 170] on div "Whiteboard Activity: 5 prompts will pop up on the board and students will be as…" at bounding box center [136, 180] width 233 height 54
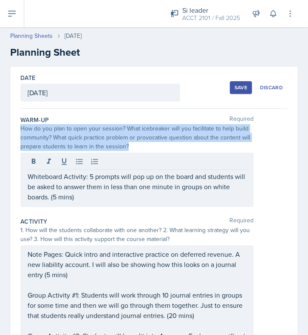
click at [69, 170] on div "Whiteboard Activity: 5 prompts will pop up on the board and students will be as…" at bounding box center [136, 180] width 233 height 54
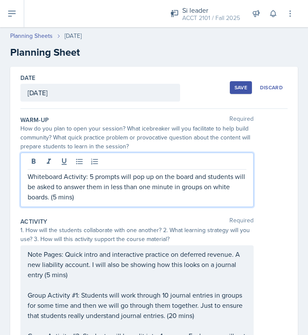
click at [67, 196] on p "Whiteboard Activity: 5 prompts will pop up on the board and students will be as…" at bounding box center [137, 186] width 219 height 31
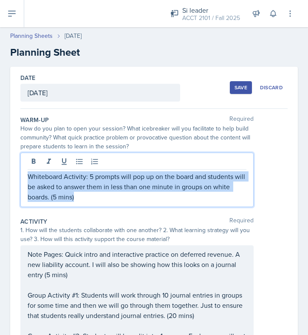
click at [67, 196] on p "Whiteboard Activity: 5 prompts will pop up on the board and students will be as…" at bounding box center [137, 186] width 219 height 31
copy p "Whiteboard Activity: 5 prompts will pop up on the board and students will be as…"
click at [127, 184] on p "Whiteboard Activity: 5 prompts will pop up on the board and students will be as…" at bounding box center [137, 186] width 219 height 31
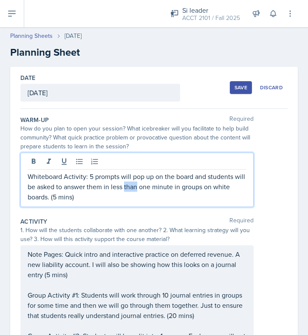
click at [127, 184] on p "Whiteboard Activity: 5 prompts will pop up on the board and students will be as…" at bounding box center [137, 186] width 219 height 31
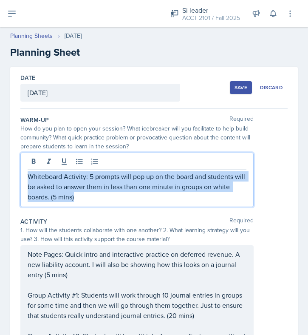
click at [127, 184] on p "Whiteboard Activity: 5 prompts will pop up on the board and students will be as…" at bounding box center [137, 186] width 219 height 31
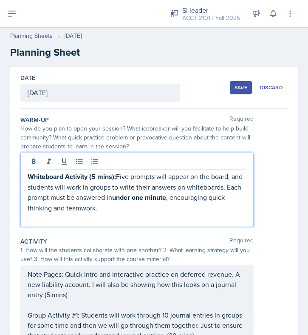
click at [120, 174] on p "Whiteboard Activity (5 mins): Five prompts will appear on the board, and studen…" at bounding box center [137, 192] width 219 height 42
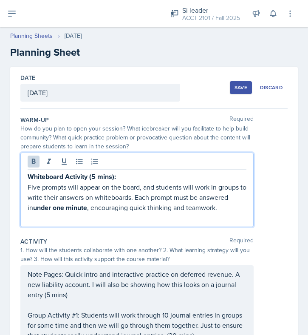
click at [64, 209] on strong "under one minute" at bounding box center [60, 208] width 54 height 10
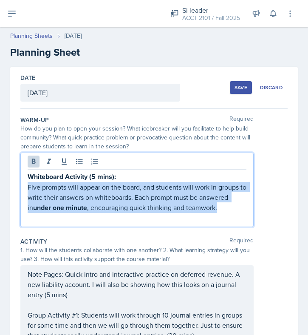
click at [64, 209] on strong "under one minute" at bounding box center [60, 208] width 54 height 10
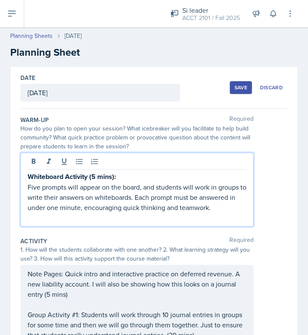
click at [122, 177] on p "Whiteboard Activity (5 mins):" at bounding box center [137, 176] width 219 height 11
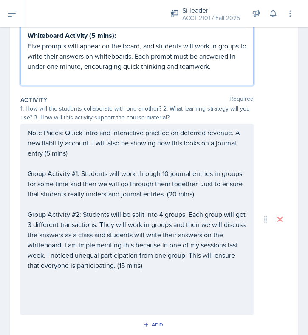
scroll to position [146, 0]
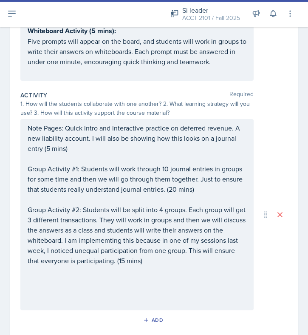
drag, startPoint x: 26, startPoint y: 126, endPoint x: 161, endPoint y: 272, distance: 198.7
click at [161, 272] on div "Note Pages: Quick intro and interactive practice on deferred revenue. A new lia…" at bounding box center [136, 214] width 233 height 191
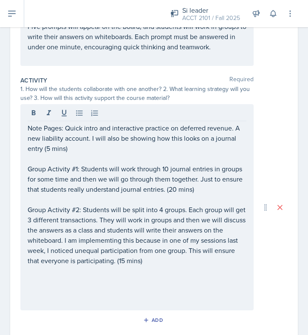
drag, startPoint x: 27, startPoint y: 126, endPoint x: 144, endPoint y: 261, distance: 178.0
click at [144, 261] on div "Note Pages: Quick intro and interactive practice on deferred revenue. A new lia…" at bounding box center [136, 207] width 233 height 206
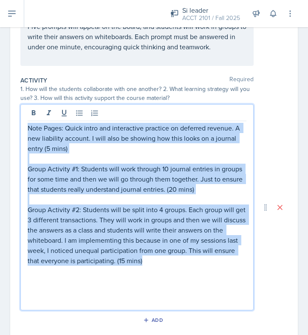
drag, startPoint x: 152, startPoint y: 261, endPoint x: 26, endPoint y: 124, distance: 185.8
click at [26, 125] on div "Note Pages: Quick intro and interactive practice on deferred revenue. A new lia…" at bounding box center [136, 207] width 233 height 206
copy div "Note Pages: Quick intro and interactive practice on deferred revenue. A new lia…"
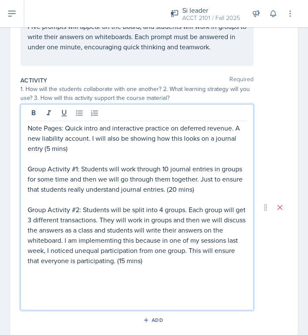
click at [118, 233] on p "Group Activity #2: Students will be split into 4 groups. Each group will get 3 …" at bounding box center [137, 234] width 219 height 61
click at [150, 259] on p "Group Activity #2: Students will be split into 4 groups. Each group will get 3 …" at bounding box center [137, 234] width 219 height 61
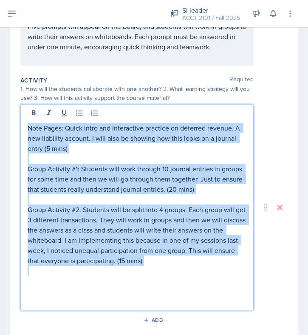
drag, startPoint x: 150, startPoint y: 259, endPoint x: 24, endPoint y: 126, distance: 183.1
click at [24, 126] on div "Note Pages: Quick intro and interactive practice on deferred revenue. A new lia…" at bounding box center [136, 207] width 233 height 206
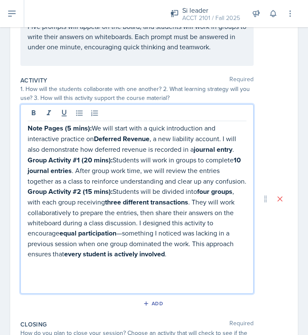
click at [240, 150] on p "Note Pages (5 mins): We will start with a quick introduction and interactive pr…" at bounding box center [137, 139] width 219 height 32
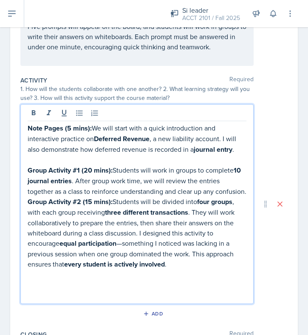
click at [225, 191] on p "Group Activity #1 (20 mins): Students will work in groups to complete 10 journa…" at bounding box center [137, 180] width 219 height 31
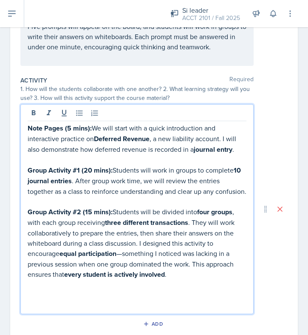
click at [118, 209] on p "Group Activity #2 (15 mins): Students will be divided into four groups , with e…" at bounding box center [137, 243] width 219 height 73
click at [116, 209] on p "Group Activity #2 (15 mins): Students will be divided into four groups , with e…" at bounding box center [137, 243] width 219 height 73
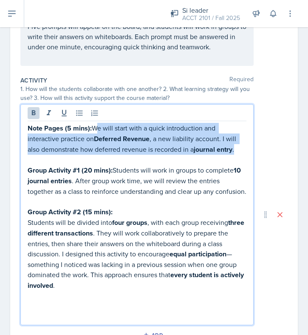
drag, startPoint x: 93, startPoint y: 125, endPoint x: 240, endPoint y: 152, distance: 149.0
click at [240, 152] on p "Note Pages (5 mins): We will start with a quick introduction and interactive pr…" at bounding box center [137, 139] width 219 height 32
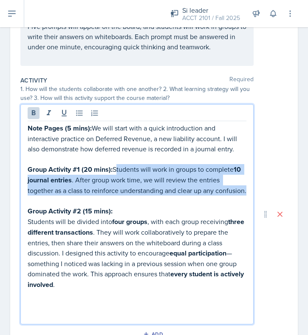
drag, startPoint x: 116, startPoint y: 168, endPoint x: 231, endPoint y: 192, distance: 117.5
click at [231, 192] on p "Group Activity #1 (20 mins): Students will work in groups to complete 10 journa…" at bounding box center [137, 179] width 219 height 31
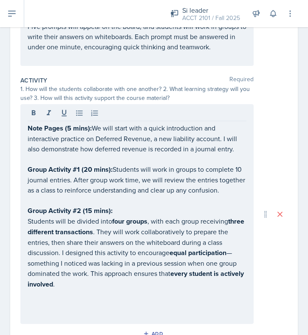
drag, startPoint x: 24, startPoint y: 222, endPoint x: 112, endPoint y: 286, distance: 108.3
click at [112, 286] on div "Note Pages (5 mins): We will start with a quick introduction and interactive pr…" at bounding box center [136, 214] width 233 height 220
drag, startPoint x: 27, startPoint y: 219, endPoint x: 91, endPoint y: 265, distance: 78.5
click at [90, 264] on div "Note Pages (5 mins): We will start with a quick introduction and interactive pr…" at bounding box center [136, 214] width 233 height 220
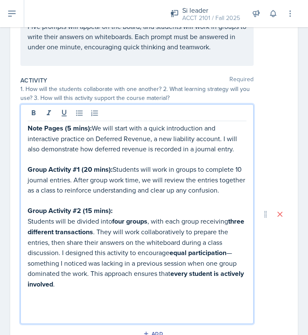
click at [31, 224] on p "Students will be divided into four groups , with each group receiving three dif…" at bounding box center [137, 253] width 219 height 74
click at [25, 221] on div "Note Pages (5 mins): We will start with a quick introduction and interactive pr…" at bounding box center [136, 214] width 233 height 220
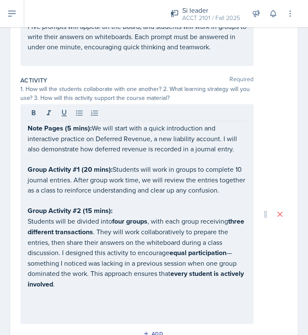
click at [25, 221] on div "Note Pages (5 mins): We will start with a quick introduction and interactive pr…" at bounding box center [136, 214] width 233 height 220
click at [27, 219] on div "Note Pages (5 mins): We will start with a quick introduction and interactive pr…" at bounding box center [136, 214] width 233 height 220
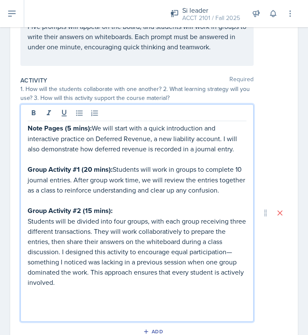
click at [144, 285] on p "Students will be divided into four groups, with each group receiving three diff…" at bounding box center [137, 251] width 219 height 71
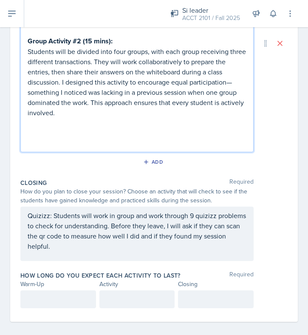
click at [59, 224] on p "Quizizz: Students will work in group and work through 9 quizizz problems to che…" at bounding box center [137, 230] width 219 height 41
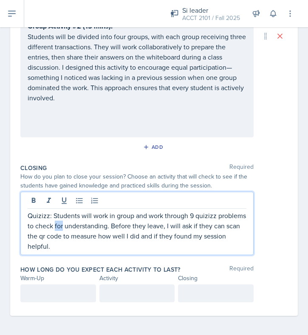
click at [59, 224] on p "Quizizz: Students will work in group and work through 9 quizizz problems to che…" at bounding box center [137, 230] width 219 height 41
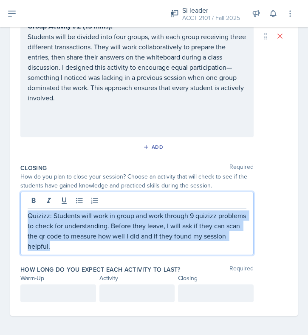
click at [59, 224] on p "Quizizz: Students will work in group and work through 9 quizizz problems to che…" at bounding box center [137, 230] width 219 height 41
copy p "Quizizz: Students will work in group and work through 9 quizizz problems to che…"
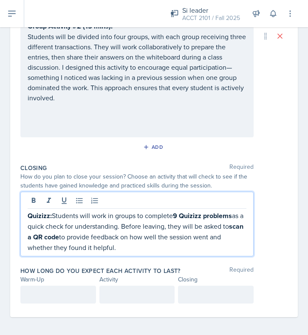
click at [52, 212] on p "Quizizz: Students will work in groups to complete 9 Quizizz problems as a quick…" at bounding box center [137, 231] width 219 height 42
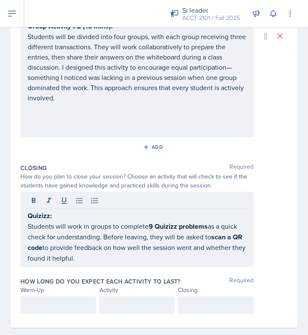
drag, startPoint x: 24, startPoint y: 226, endPoint x: 100, endPoint y: 261, distance: 84.0
click at [100, 262] on div "Quizizz: Students will work in groups to complete 9 Quizizz problems as a quick…" at bounding box center [136, 229] width 233 height 75
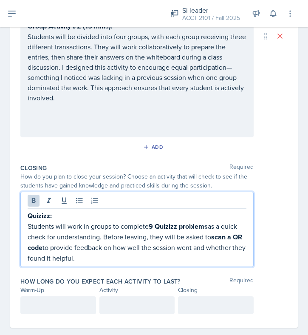
drag, startPoint x: 94, startPoint y: 257, endPoint x: 17, endPoint y: 224, distance: 84.0
click at [17, 225] on div "Date [DATE] [DATE] 31 1 2 3 4 5 6 7 8 9 10 11 12 13 14 15 16 17 18 19 20 21 22 …" at bounding box center [154, 39] width 288 height 576
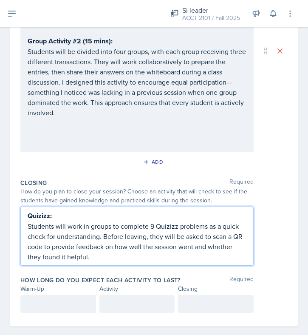
click at [283, 139] on div "Note Pages (5 mins): We will start with a quick introduction and interactive pr…" at bounding box center [153, 50] width 267 height 203
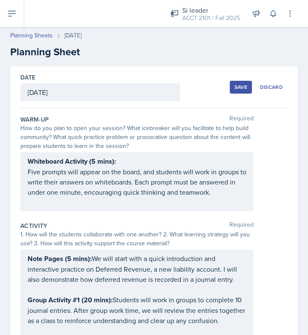
scroll to position [0, 0]
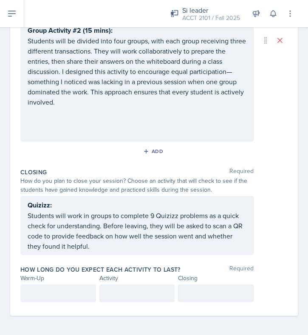
click at [37, 291] on p at bounding box center [58, 293] width 61 height 10
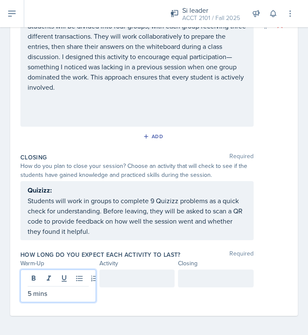
click at [125, 278] on div at bounding box center [137, 278] width 76 height 18
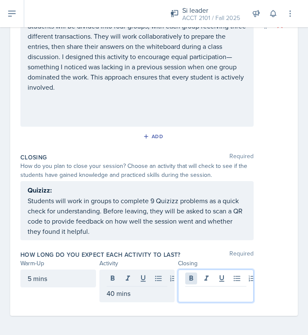
click at [195, 277] on div at bounding box center [216, 285] width 76 height 33
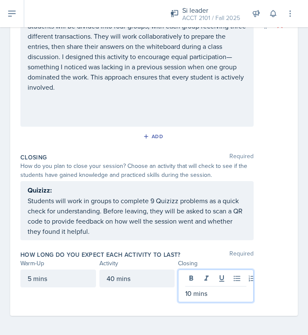
click at [254, 229] on div "Quizizz: Students will work in groups to complete 9 Quizizz problems as a quick…" at bounding box center [153, 210] width 267 height 59
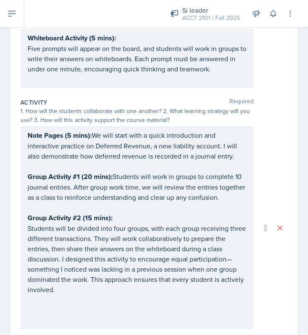
scroll to position [0, 0]
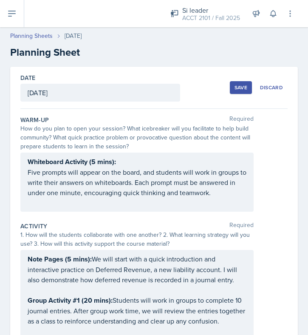
click at [244, 90] on div "Save" at bounding box center [241, 87] width 13 height 7
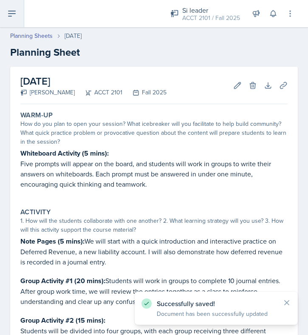
click at [15, 22] on button at bounding box center [12, 13] width 24 height 27
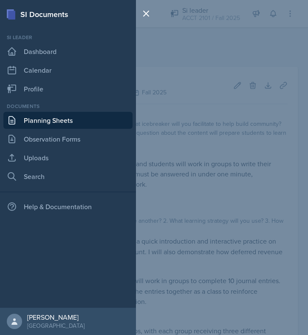
click at [211, 56] on div "SI Documents Si leader Dashboard Calendar Profile Documents Planning Sheets Obs…" at bounding box center [154, 167] width 308 height 335
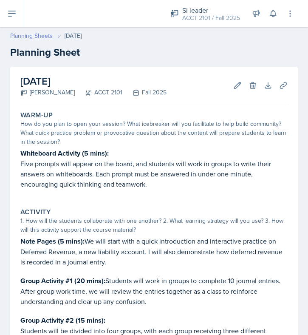
click at [37, 35] on link "Planning Sheets" at bounding box center [31, 35] width 42 height 9
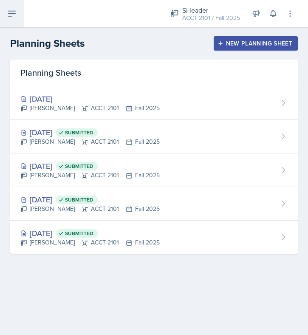
click at [13, 16] on icon at bounding box center [12, 13] width 10 height 10
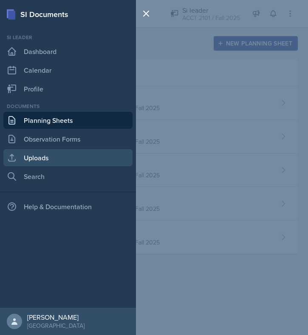
click at [57, 154] on link "Uploads" at bounding box center [67, 157] width 129 height 17
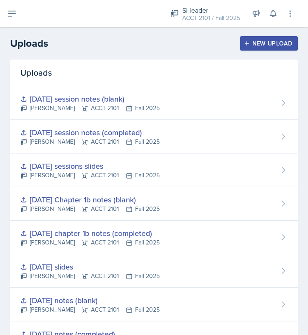
click at [267, 42] on div "New Upload" at bounding box center [269, 43] width 47 height 7
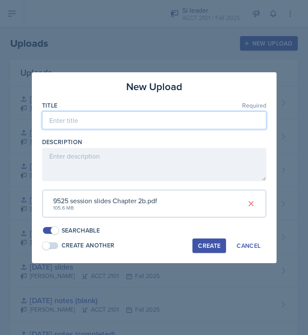
click at [88, 119] on input at bounding box center [154, 120] width 224 height 18
type input "[DATE] session slides"
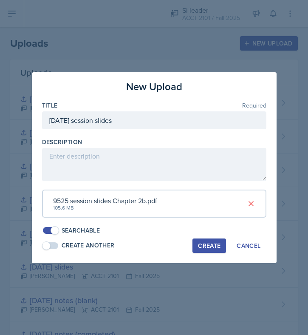
click at [213, 247] on div "Create" at bounding box center [209, 245] width 23 height 7
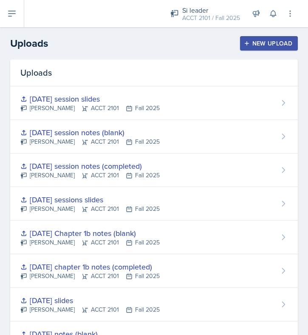
click at [266, 40] on div "New Upload" at bounding box center [269, 43] width 47 height 7
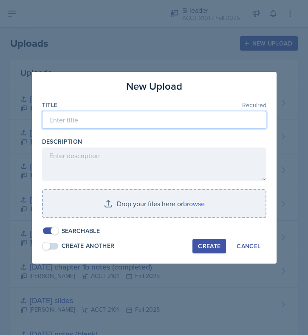
click at [113, 122] on input at bounding box center [154, 120] width 224 height 18
type input "[DATE] session notes (blank)"
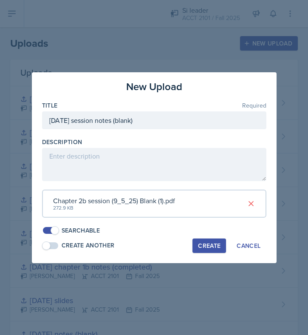
click at [207, 247] on div "Create" at bounding box center [209, 245] width 23 height 7
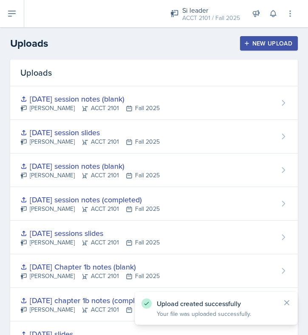
click at [271, 40] on div "New Upload" at bounding box center [269, 43] width 47 height 7
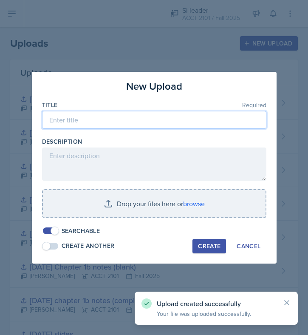
click at [144, 116] on input at bounding box center [154, 120] width 224 height 18
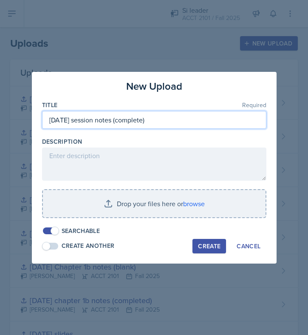
type input "[DATE] session notes (complete)"
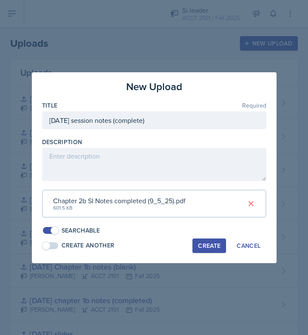
click at [211, 246] on div "Create" at bounding box center [209, 245] width 23 height 7
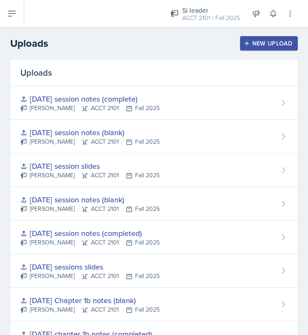
click at [266, 43] on div "New Upload" at bounding box center [269, 43] width 47 height 7
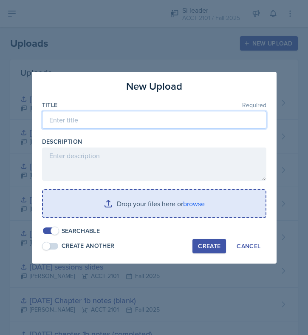
click at [109, 122] on input at bounding box center [154, 120] width 224 height 18
click at [73, 119] on input "[DATE] activity (blank)" at bounding box center [154, 120] width 224 height 18
click at [124, 118] on input "[DATE] group activity (blank)" at bounding box center [154, 120] width 224 height 18
click at [124, 117] on input "[DATE] group activity (blank)" at bounding box center [154, 120] width 224 height 18
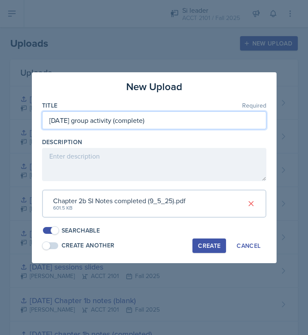
type input "[DATE] group activity (complete)"
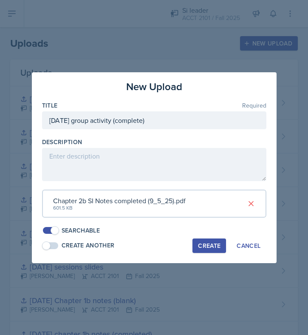
click at [209, 248] on div "Create" at bounding box center [209, 245] width 23 height 7
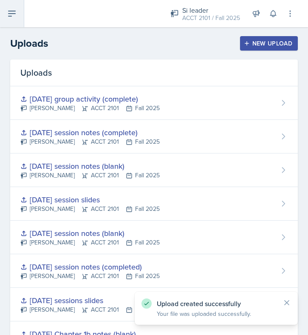
click at [16, 18] on icon at bounding box center [12, 13] width 10 height 10
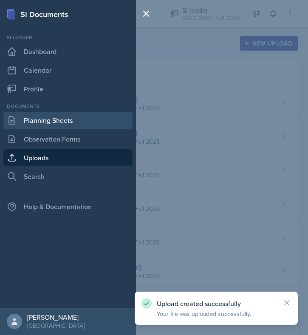
click at [59, 123] on link "Planning Sheets" at bounding box center [67, 120] width 129 height 17
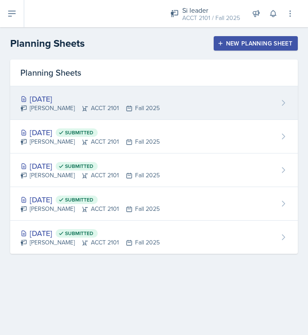
click at [144, 98] on div "[DATE]" at bounding box center [89, 98] width 139 height 11
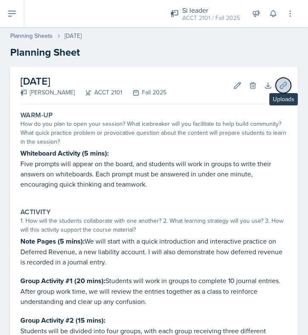
click at [284, 84] on icon at bounding box center [283, 85] width 8 height 8
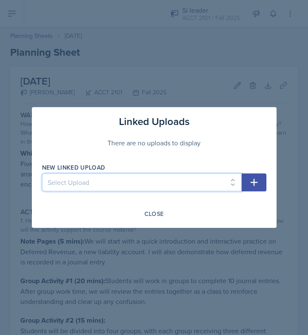
click at [229, 184] on select "Select Upload [DATE] slides (Ch 1a) [DATE] notes (completed) [DATE] notes (blan…" at bounding box center [142, 182] width 200 height 18
select select "9a5f6c88-4458-483a-a5a3-799f4f5db161"
click at [42, 173] on select "Select Upload [DATE] slides (Ch 1a) [DATE] notes (completed) [DATE] notes (blan…" at bounding box center [142, 182] width 200 height 18
click at [250, 179] on icon "button" at bounding box center [254, 182] width 10 height 10
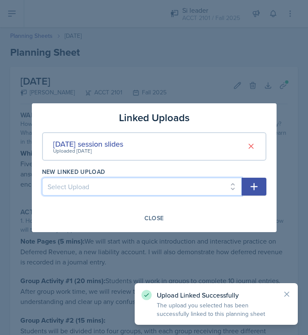
click at [221, 193] on select "Select Upload [DATE] slides (Ch 1a) [DATE] notes (completed) [DATE] notes (blan…" at bounding box center [142, 187] width 200 height 18
select select "c42c0256-faee-4c89-902c-ab49b83da444"
click at [42, 178] on select "Select Upload [DATE] slides (Ch 1a) [DATE] notes (completed) [DATE] notes (blan…" at bounding box center [142, 187] width 200 height 18
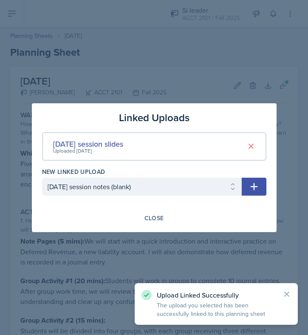
click at [255, 186] on icon "button" at bounding box center [253, 186] width 7 height 7
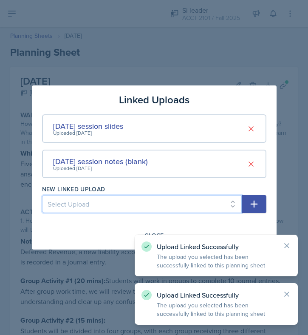
click at [212, 201] on select "Select Upload [DATE] slides (Ch 1a) [DATE] notes (completed) [DATE] notes (blan…" at bounding box center [142, 204] width 200 height 18
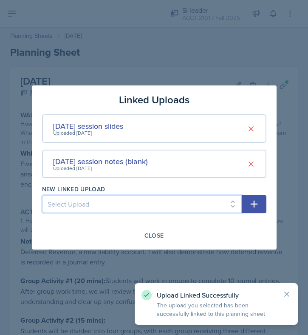
select select "37773c95-7af7-4cc7-a9c6-faf5eca5ade5"
click at [42, 195] on select "Select Upload [DATE] slides (Ch 1a) [DATE] notes (completed) [DATE] notes (blan…" at bounding box center [142, 204] width 200 height 18
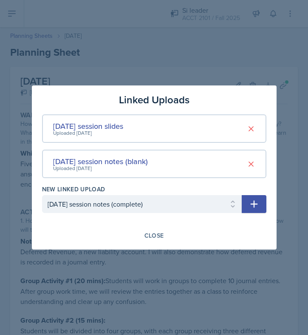
click at [259, 204] on icon "button" at bounding box center [254, 204] width 10 height 10
select select
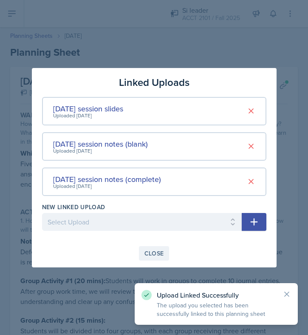
click at [153, 254] on div "Close" at bounding box center [154, 253] width 20 height 7
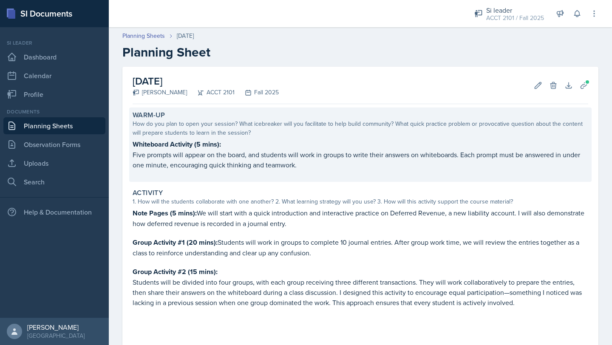
scroll to position [145, 0]
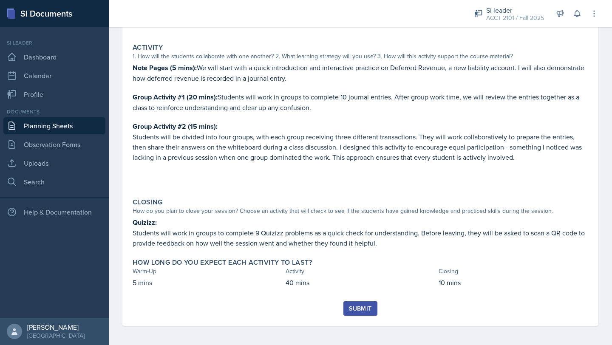
click at [362, 306] on div "Submit" at bounding box center [360, 308] width 23 height 7
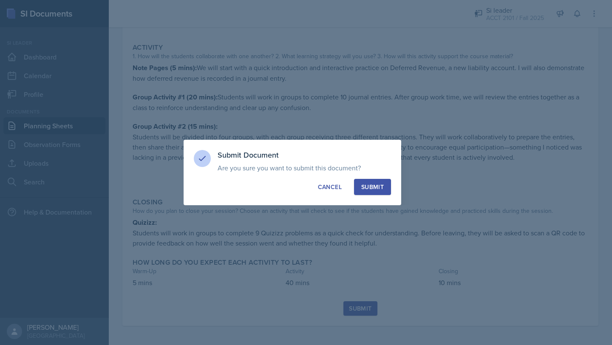
click at [381, 192] on button "Submit" at bounding box center [372, 187] width 37 height 16
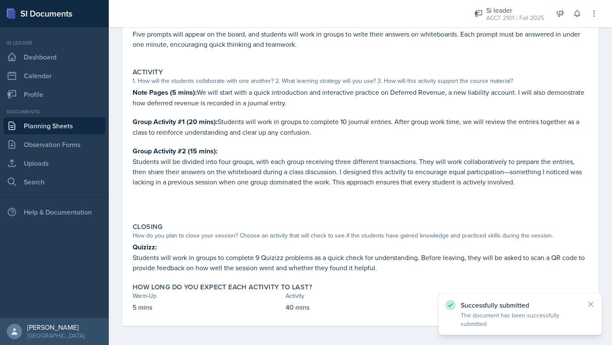
scroll to position [0, 0]
